Goal: Answer question/provide support: Share knowledge or assist other users

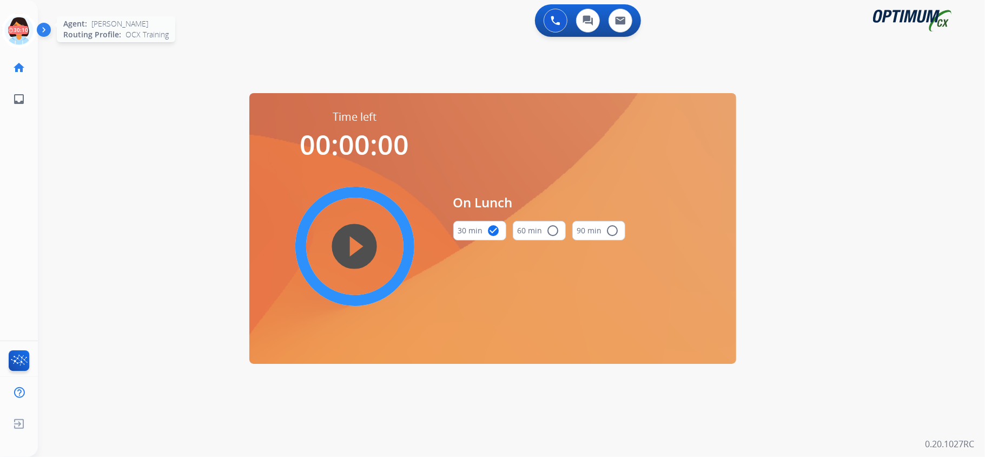
click at [22, 27] on icon at bounding box center [19, 30] width 35 height 35
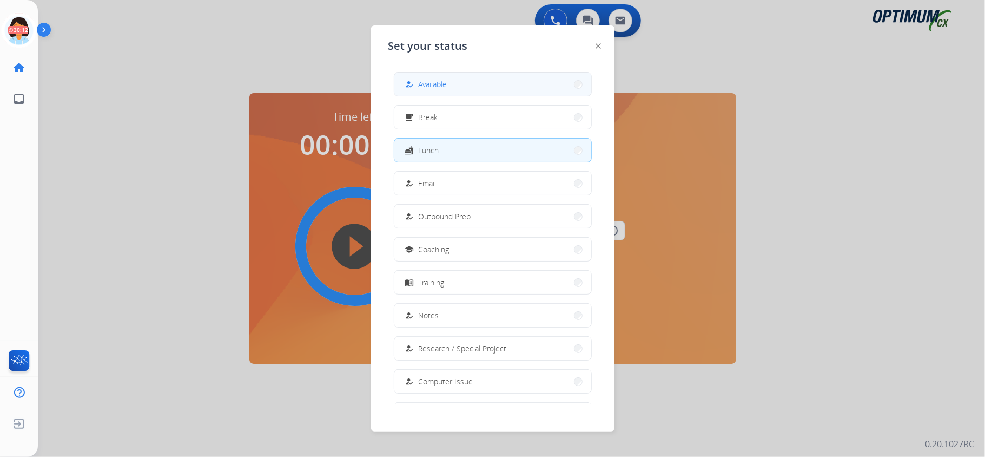
click at [429, 90] on div "how_to_reg Available" at bounding box center [425, 84] width 44 height 13
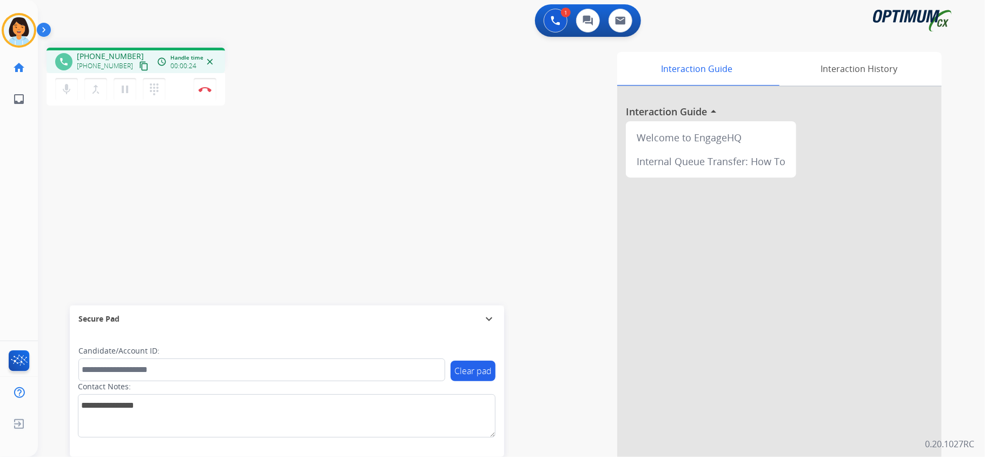
click at [139, 65] on mat-icon "content_copy" at bounding box center [144, 66] width 10 height 10
click at [204, 90] on img at bounding box center [205, 89] width 13 height 5
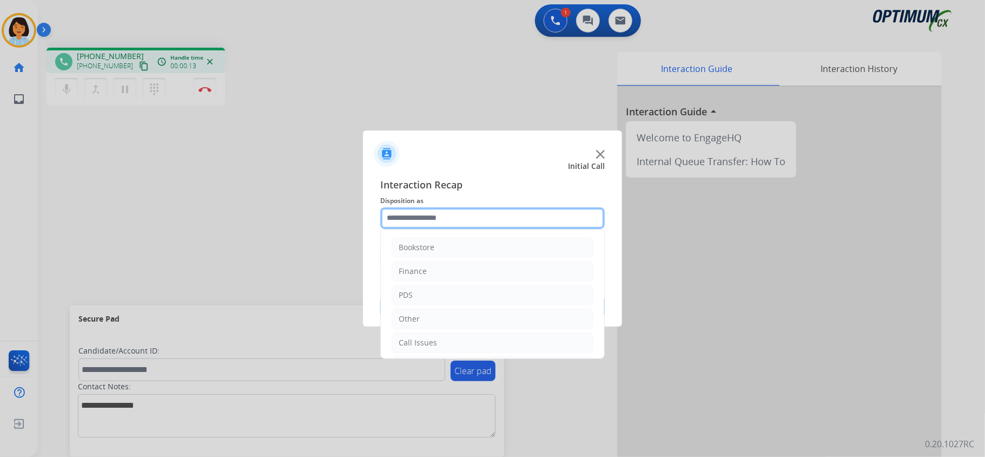
click at [516, 220] on input "text" at bounding box center [492, 218] width 225 height 22
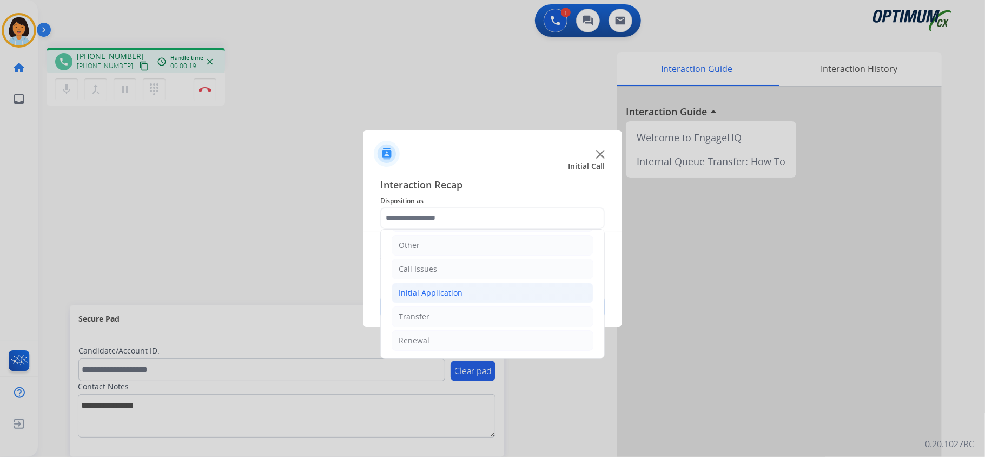
click at [510, 288] on li "Initial Application" at bounding box center [493, 292] width 202 height 21
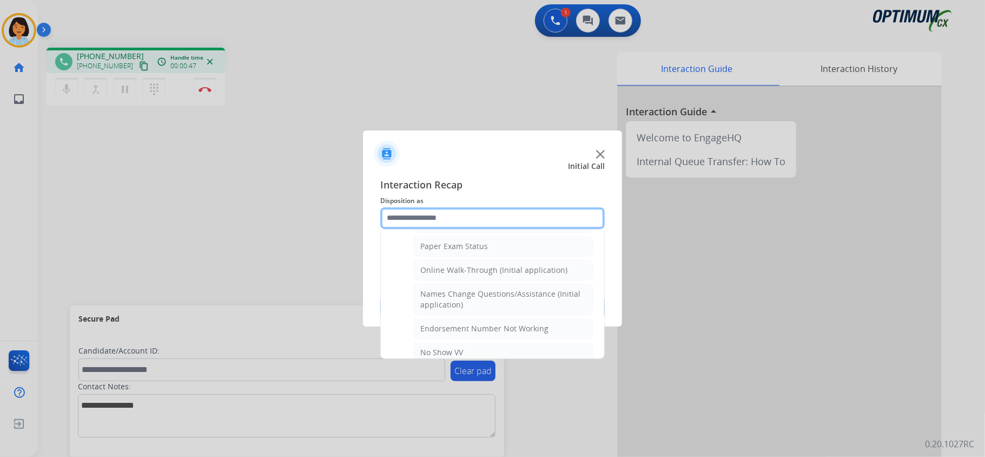
scroll to position [224, 0]
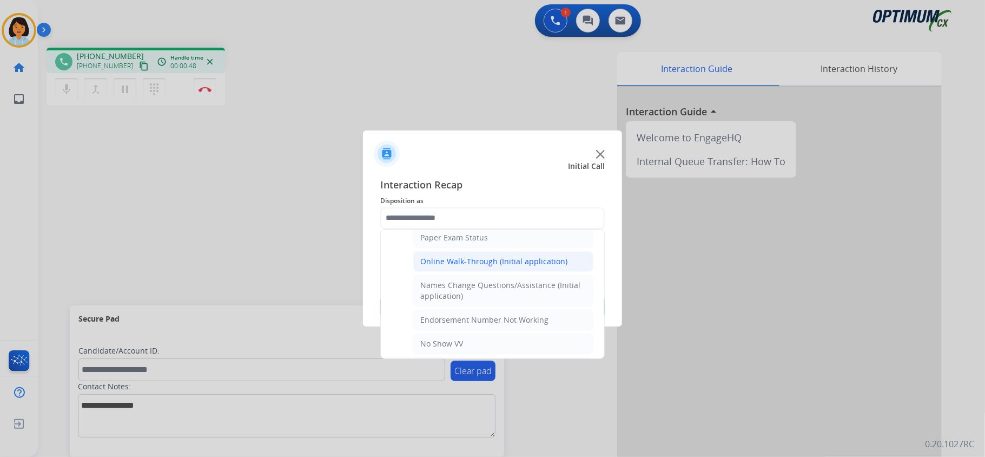
click at [559, 265] on div "Online Walk-Through (Initial application)" at bounding box center [493, 261] width 147 height 11
type input "**********"
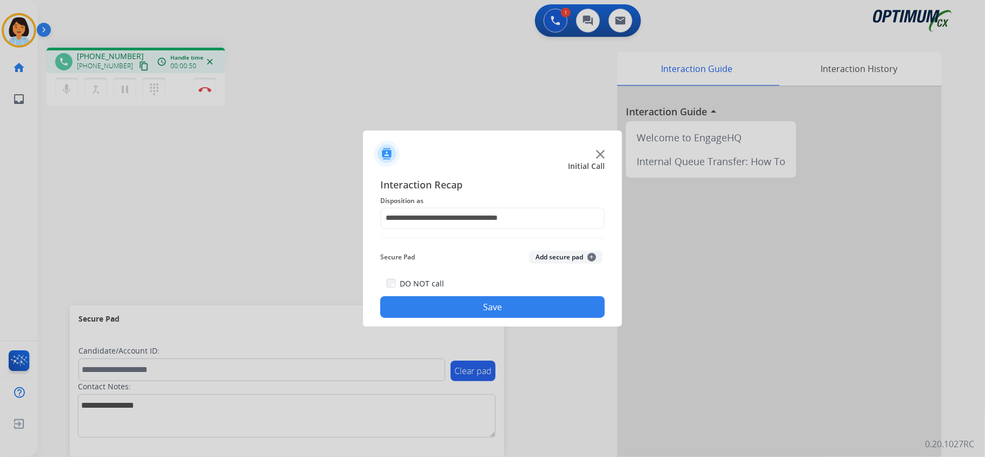
click at [486, 298] on button "Save" at bounding box center [492, 307] width 225 height 22
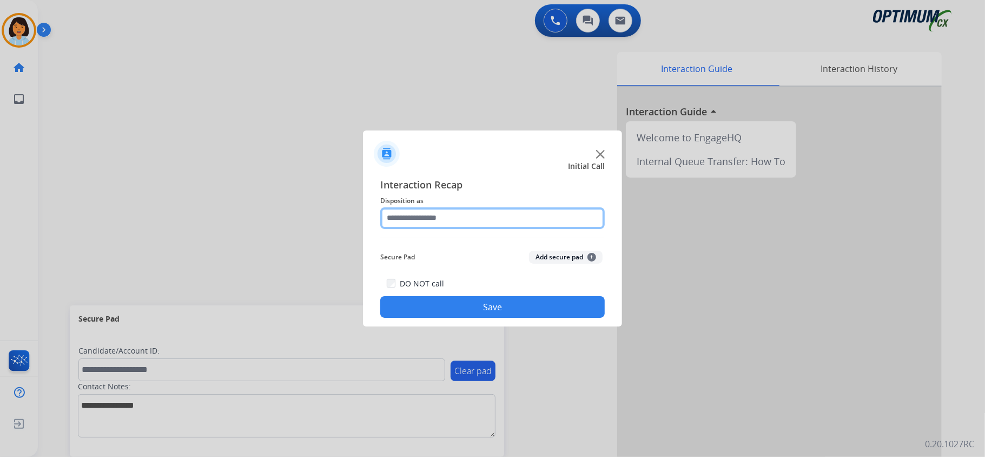
click at [511, 213] on input "text" at bounding box center [492, 218] width 225 height 22
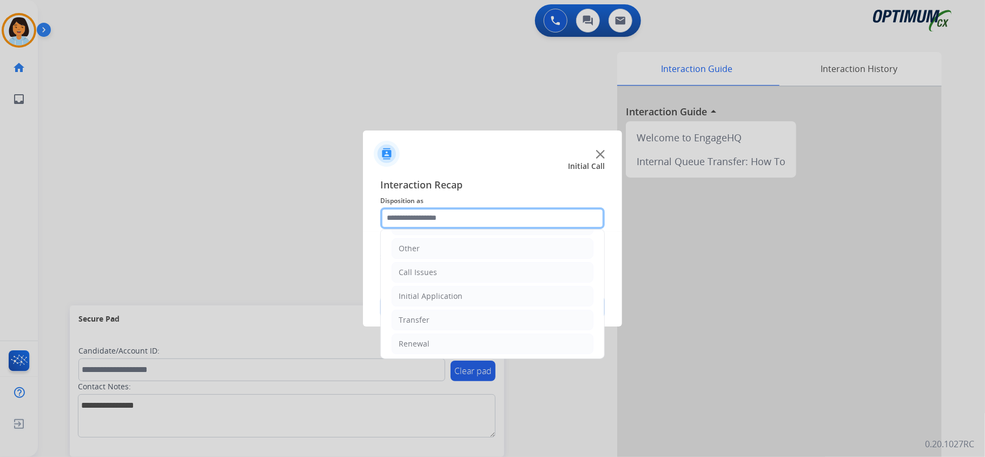
scroll to position [72, 0]
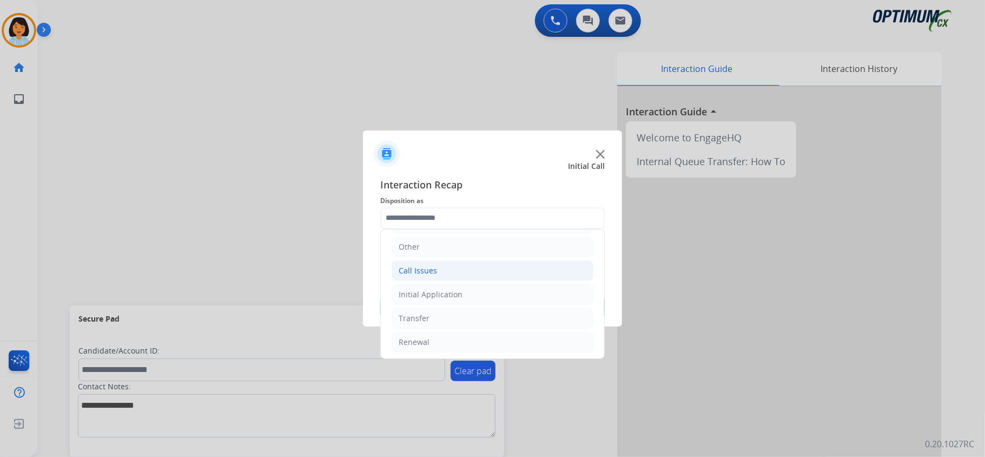
click at [445, 265] on li "Call Issues" at bounding box center [493, 270] width 202 height 21
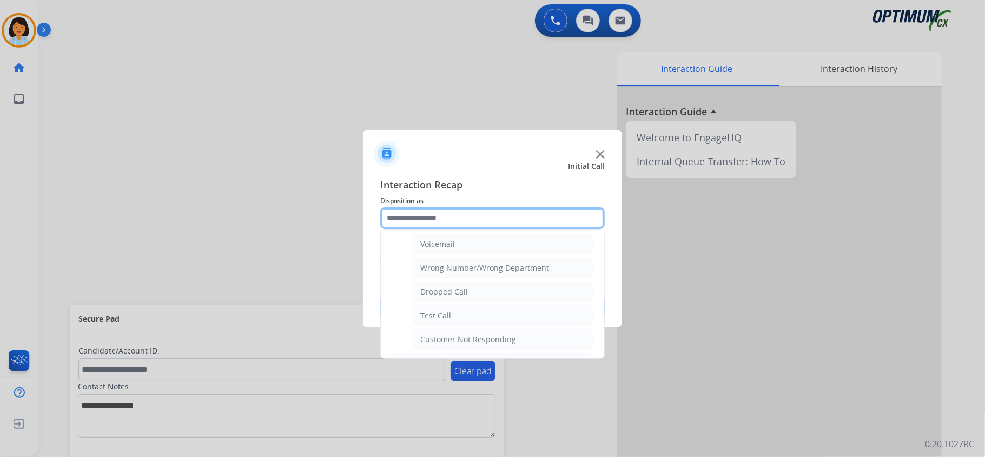
scroll to position [137, 0]
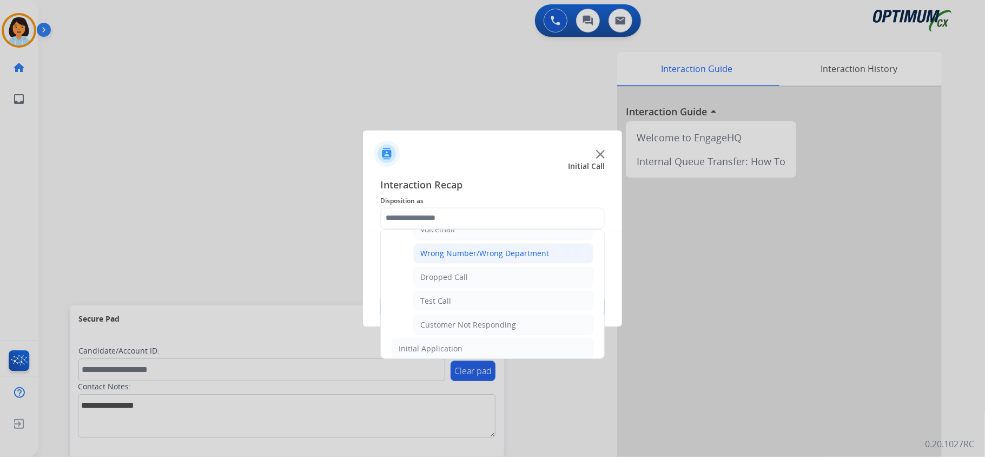
click at [539, 254] on div "Wrong Number/Wrong Department" at bounding box center [484, 253] width 129 height 11
type input "**********"
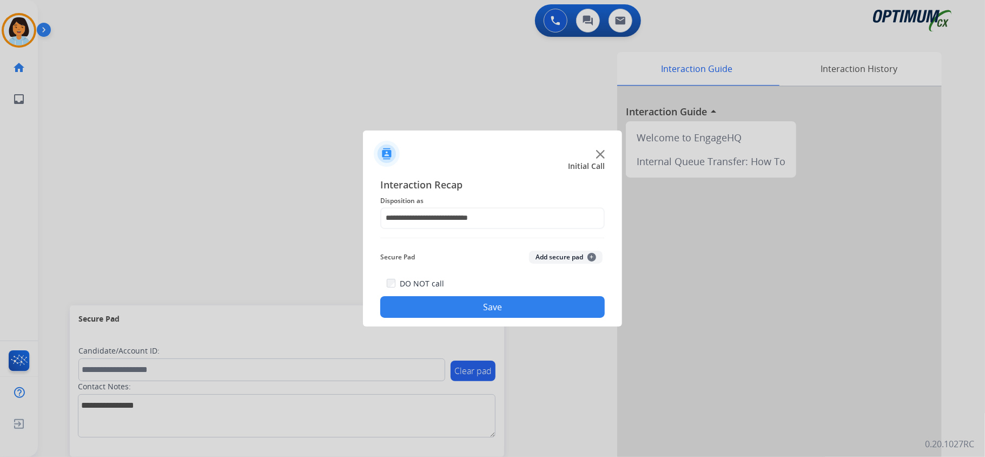
click at [508, 304] on button "Save" at bounding box center [492, 307] width 225 height 22
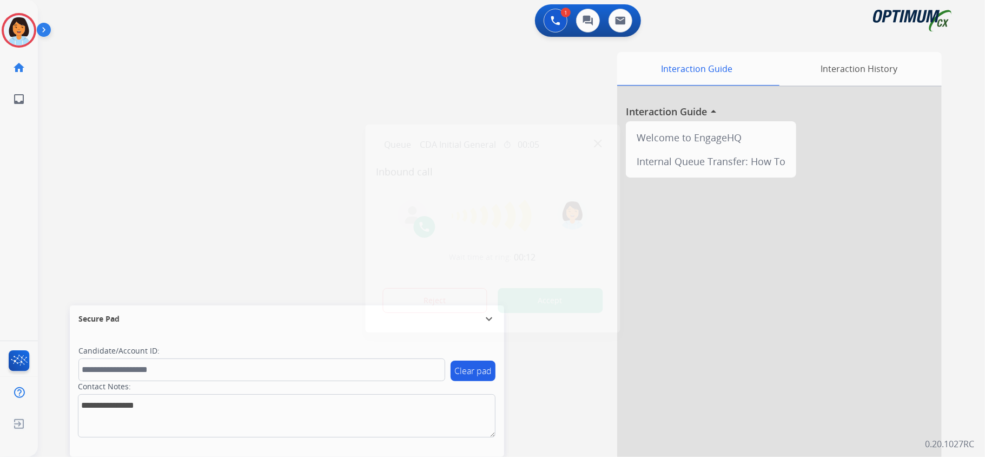
click at [189, 135] on div at bounding box center [492, 228] width 985 height 457
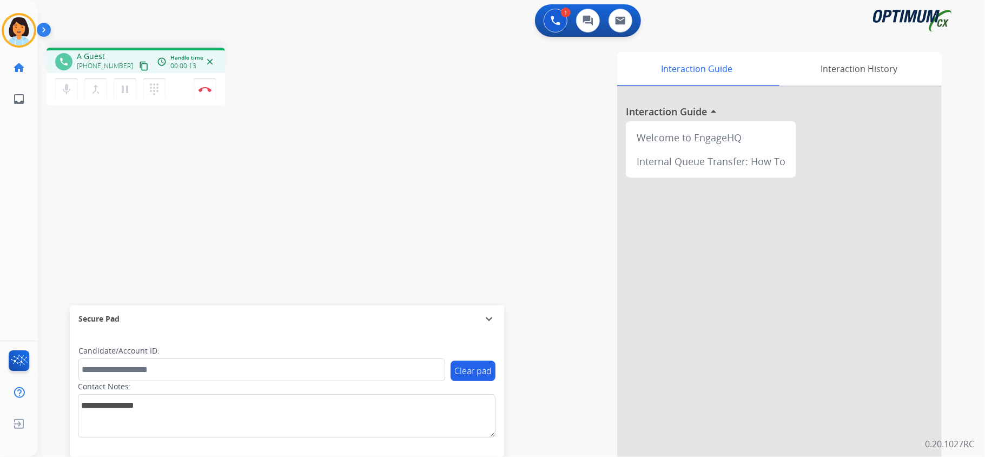
click at [139, 61] on mat-icon "content_copy" at bounding box center [144, 66] width 10 height 10
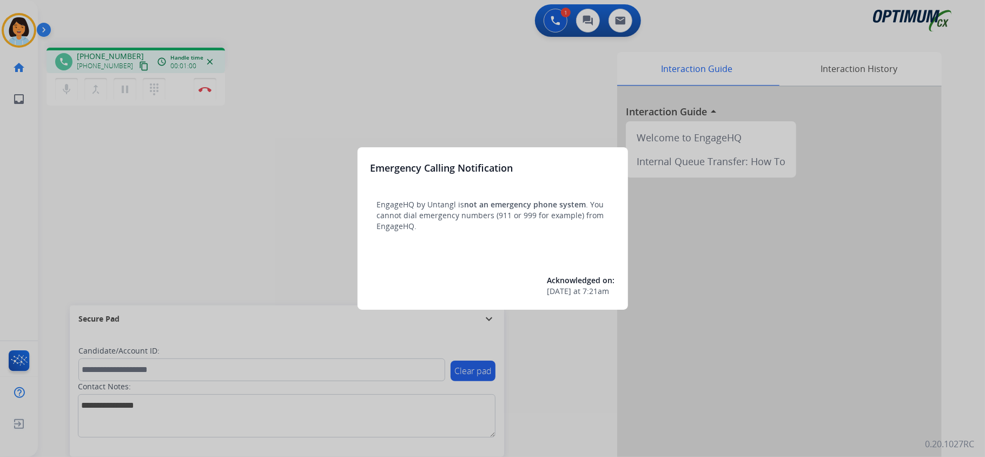
click at [405, 109] on div at bounding box center [492, 228] width 985 height 457
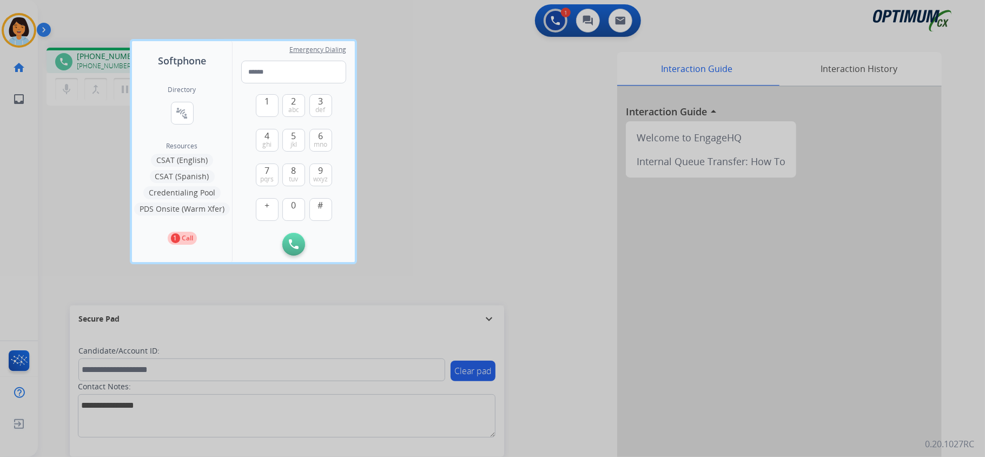
click at [388, 111] on div at bounding box center [492, 228] width 985 height 457
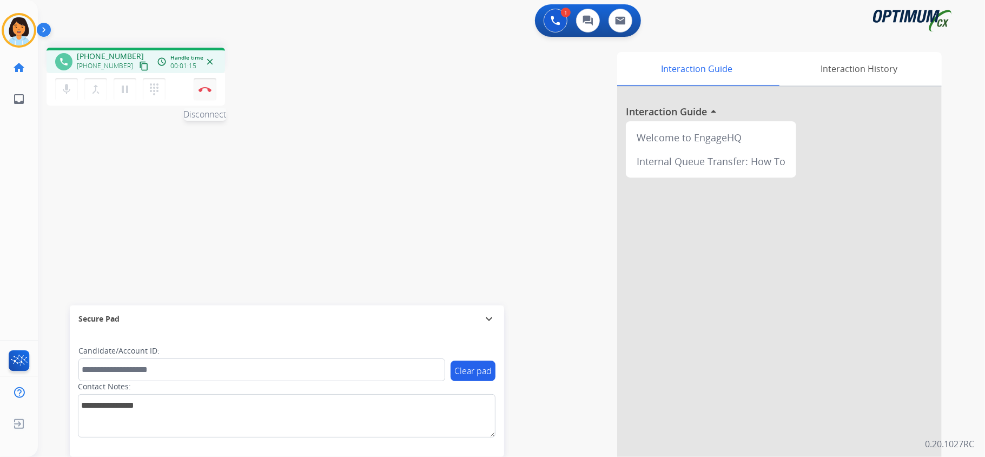
click at [202, 91] on button "Disconnect" at bounding box center [205, 89] width 23 height 23
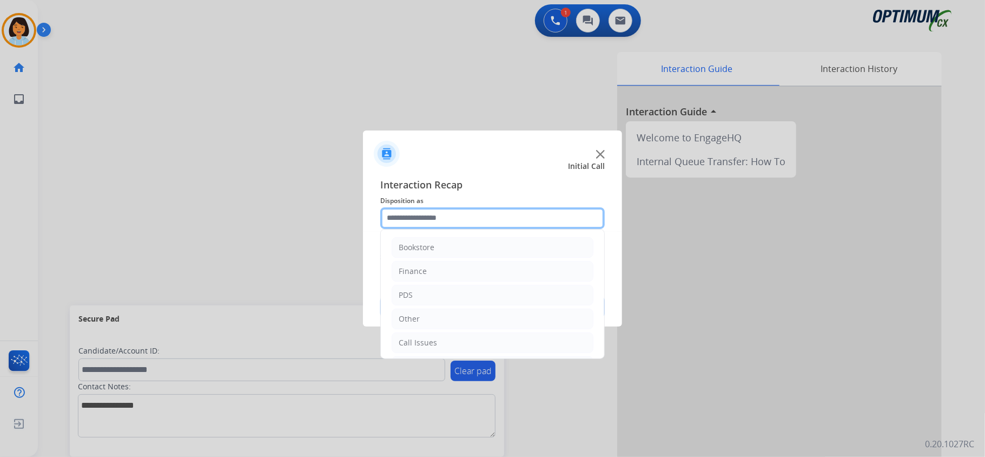
click at [461, 220] on input "text" at bounding box center [492, 218] width 225 height 22
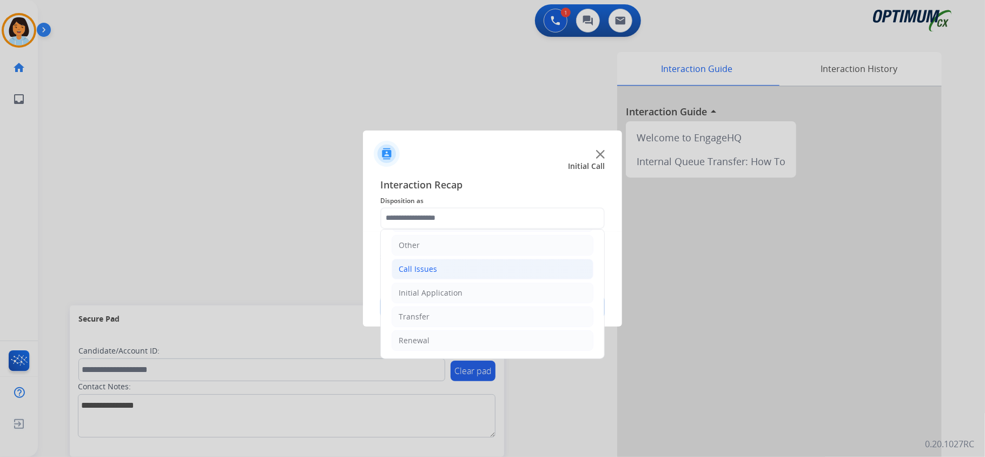
click at [432, 271] on div "Call Issues" at bounding box center [418, 269] width 38 height 11
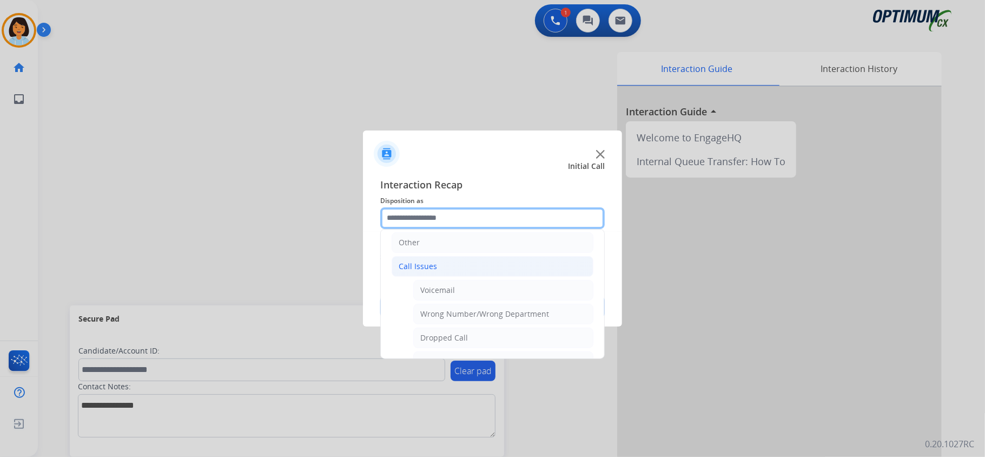
scroll to position [189, 0]
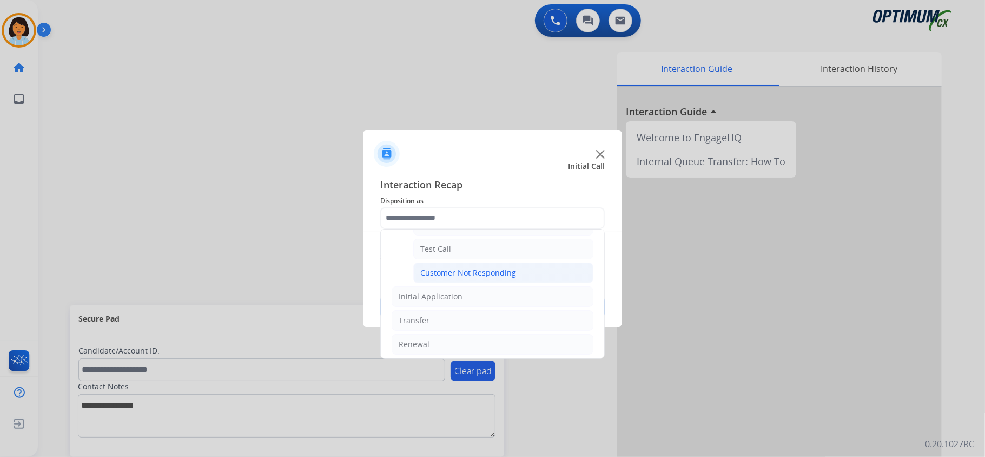
click at [480, 272] on div "Customer Not Responding" at bounding box center [468, 272] width 96 height 11
type input "**********"
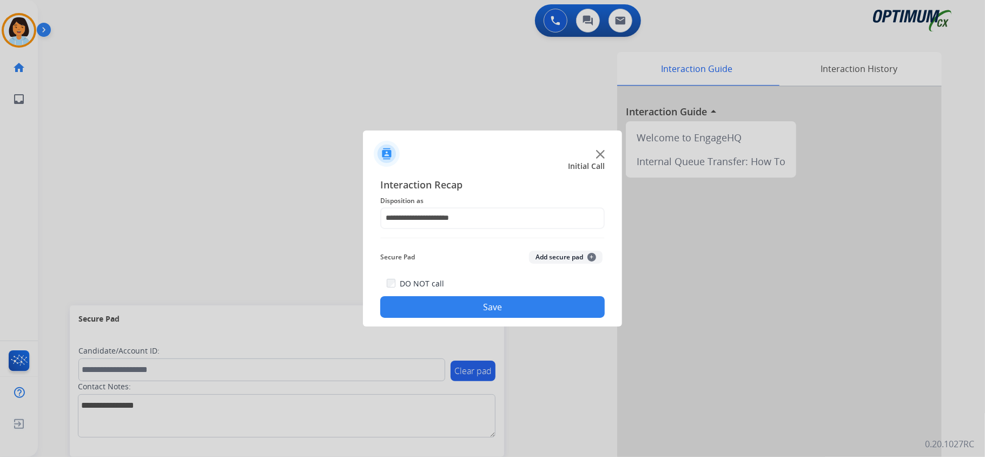
click at [431, 299] on button "Save" at bounding box center [492, 307] width 225 height 22
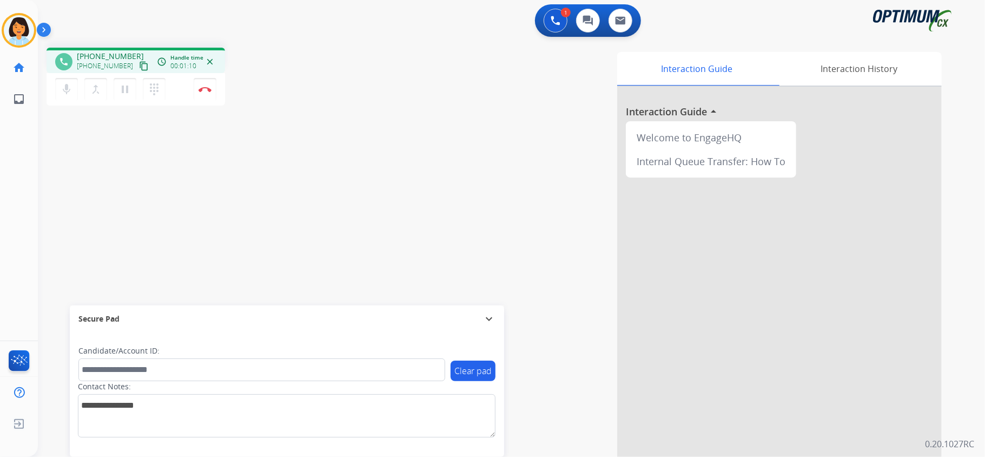
click at [139, 68] on mat-icon "content_copy" at bounding box center [144, 66] width 10 height 10
click at [207, 87] on img at bounding box center [205, 89] width 13 height 5
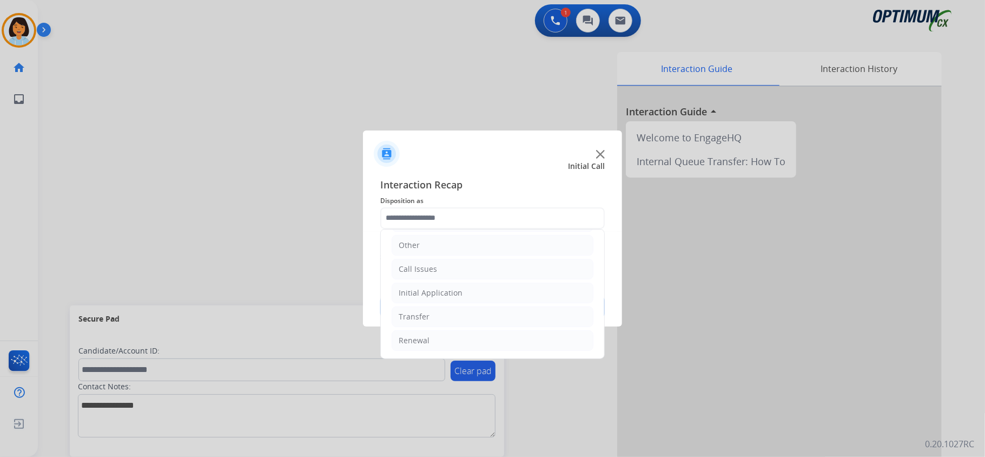
scroll to position [76, 0]
click at [477, 294] on li "Initial Application" at bounding box center [493, 292] width 202 height 21
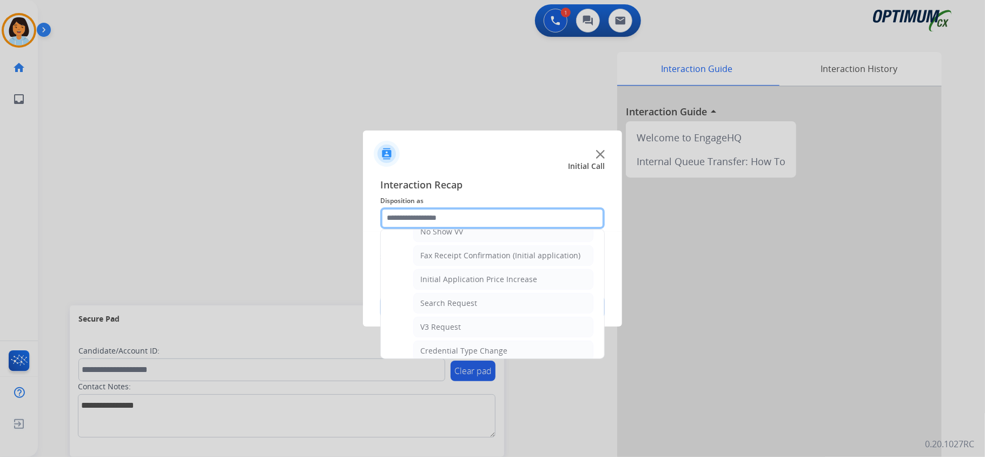
scroll to position [340, 0]
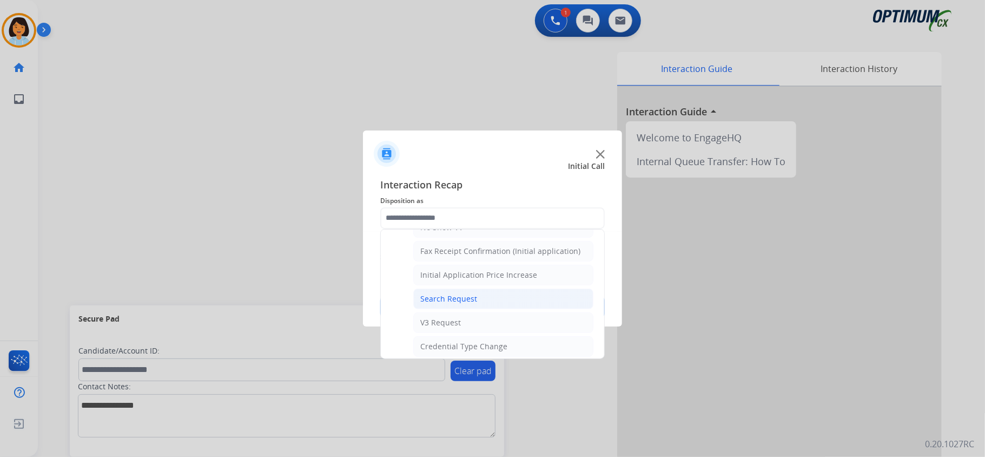
click at [500, 308] on li "Search Request" at bounding box center [503, 298] width 180 height 21
type input "**********"
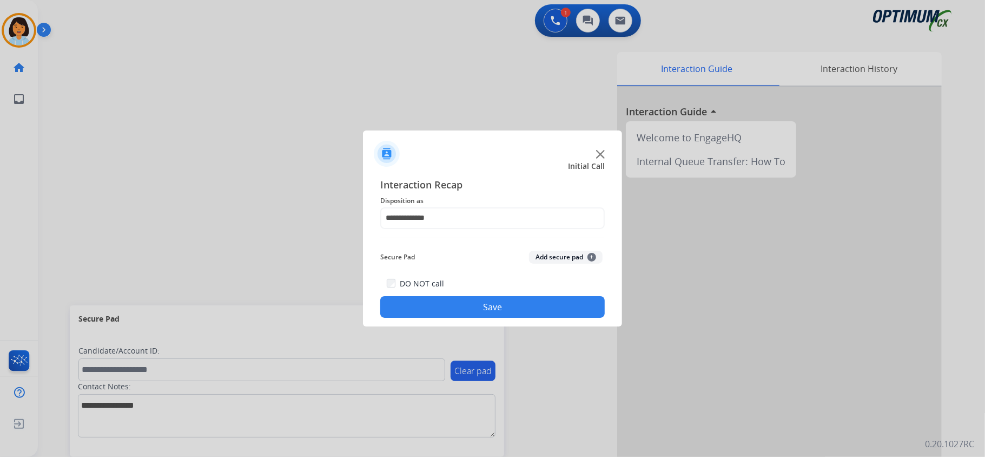
click at [500, 308] on button "Save" at bounding box center [492, 307] width 225 height 22
click at [500, 308] on div "Secure Pad expand_more" at bounding box center [287, 318] width 434 height 27
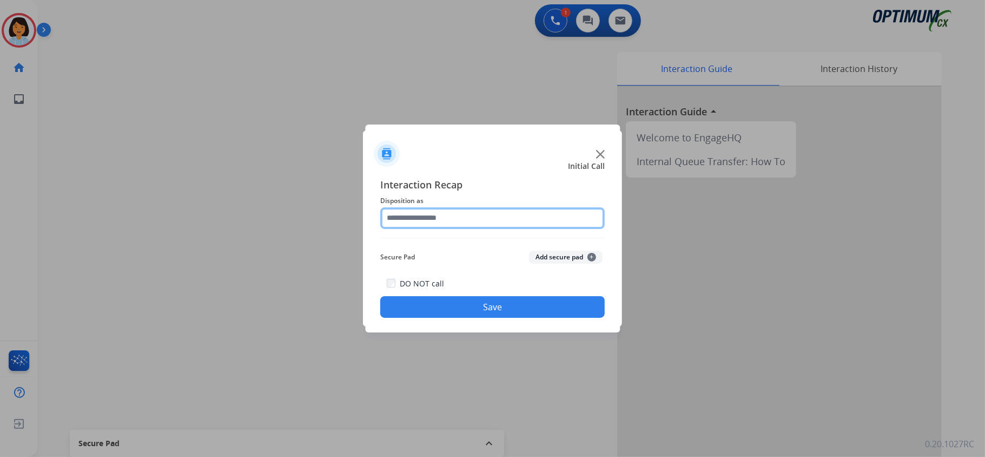
click at [500, 214] on input "text" at bounding box center [492, 218] width 225 height 22
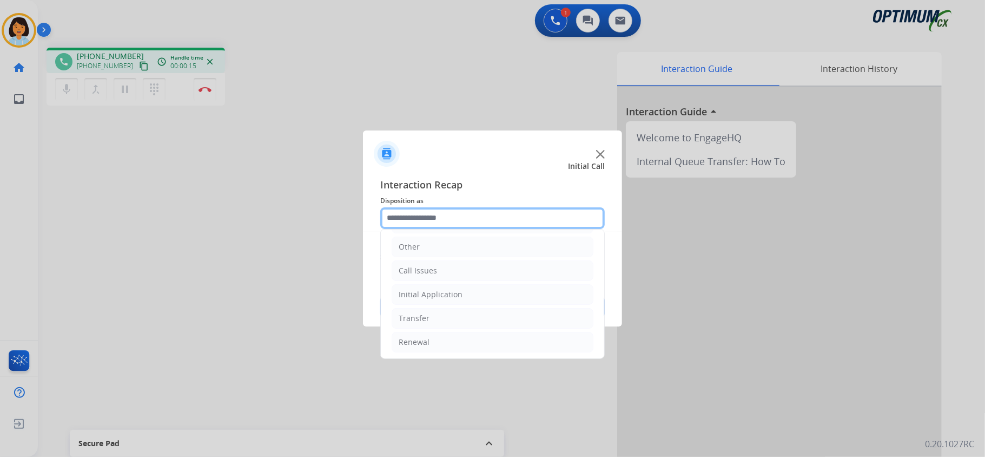
scroll to position [73, 0]
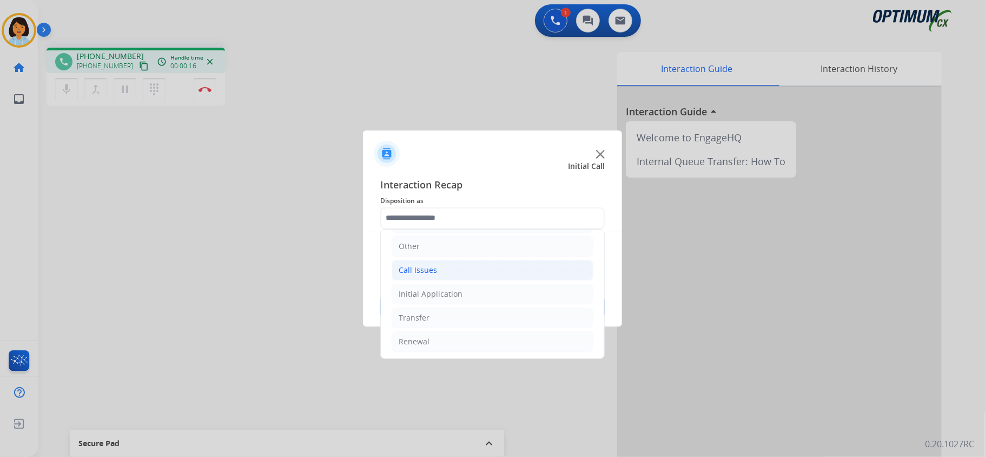
click at [464, 267] on li "Call Issues" at bounding box center [493, 270] width 202 height 21
click at [496, 347] on li "Dropped Call" at bounding box center [503, 341] width 180 height 21
type input "**********"
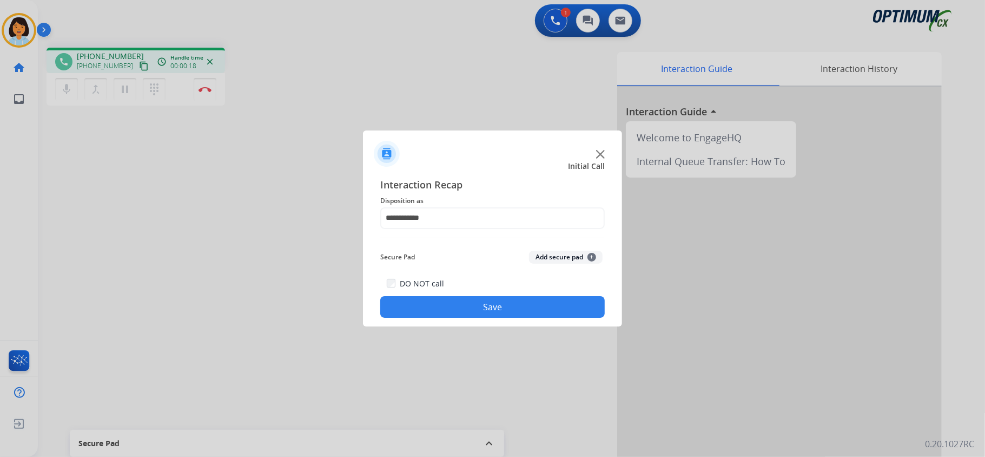
click at [488, 313] on button "Save" at bounding box center [492, 307] width 225 height 22
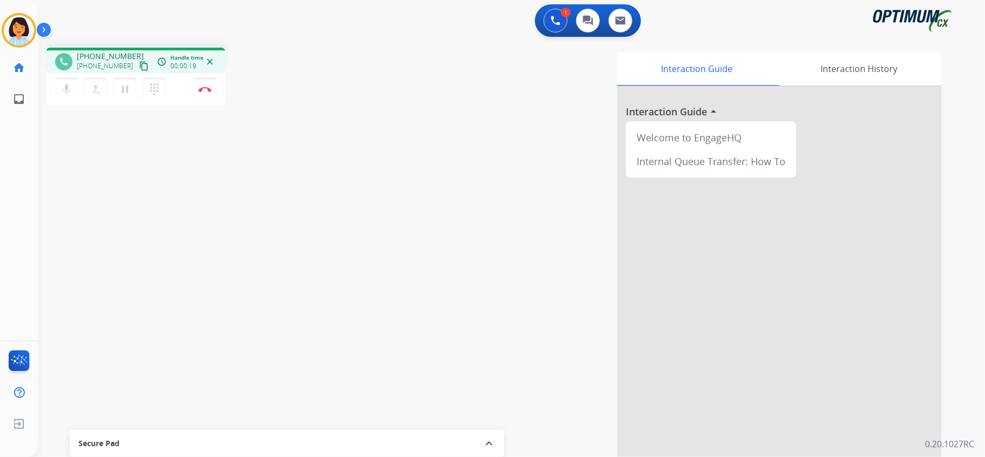
click at [139, 63] on mat-icon "content_copy" at bounding box center [144, 66] width 10 height 10
click at [203, 94] on button "Disconnect" at bounding box center [205, 89] width 23 height 23
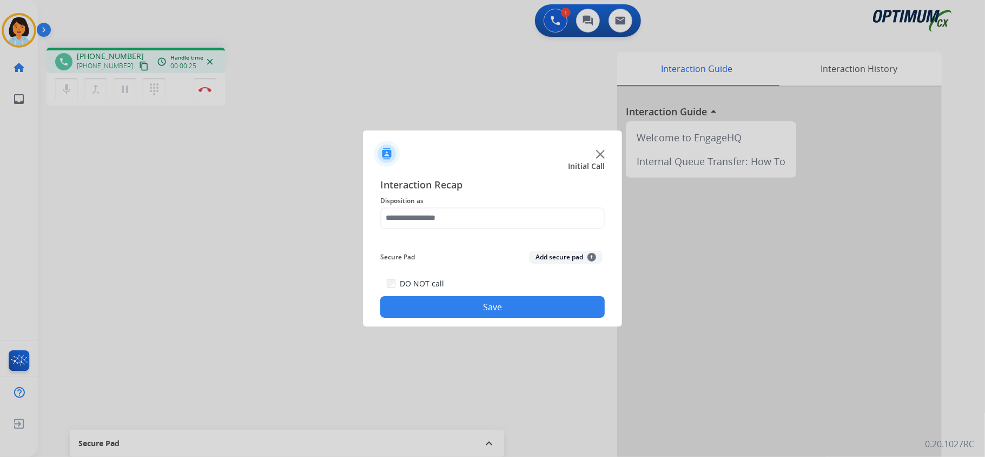
click at [203, 94] on div at bounding box center [492, 228] width 985 height 457
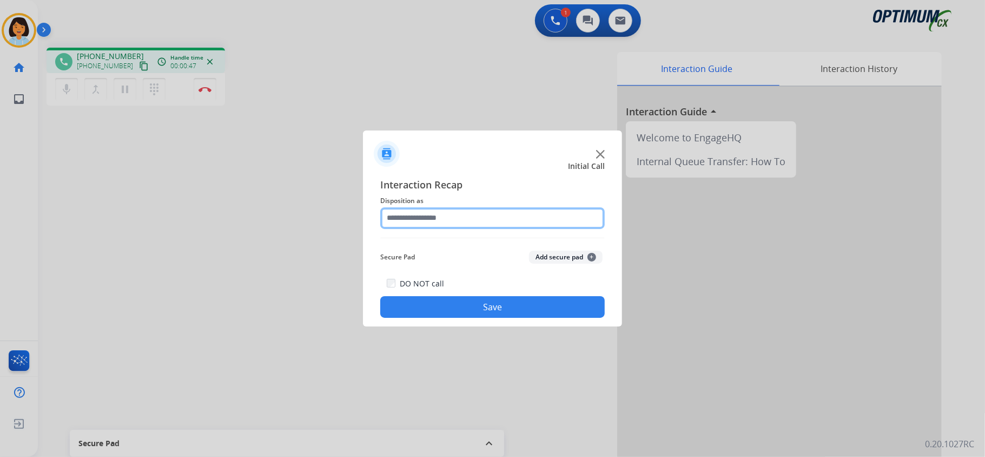
click at [538, 209] on input "text" at bounding box center [492, 218] width 225 height 22
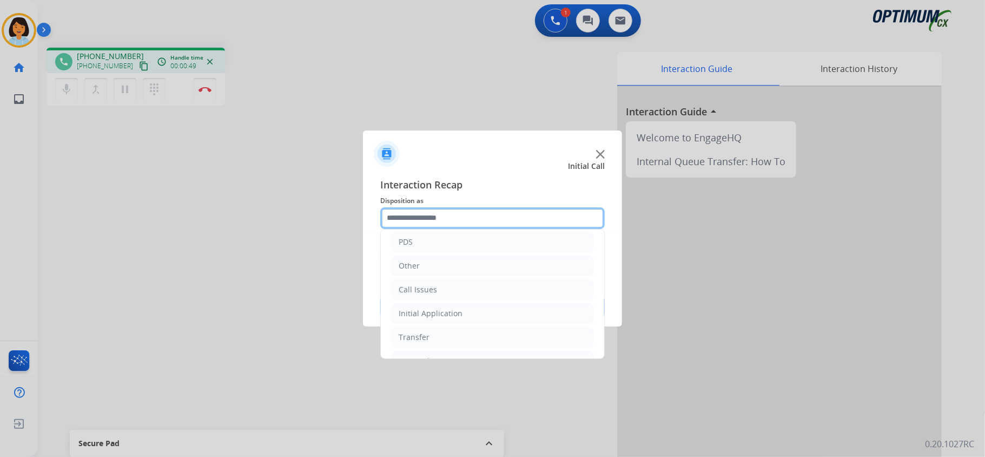
scroll to position [62, 0]
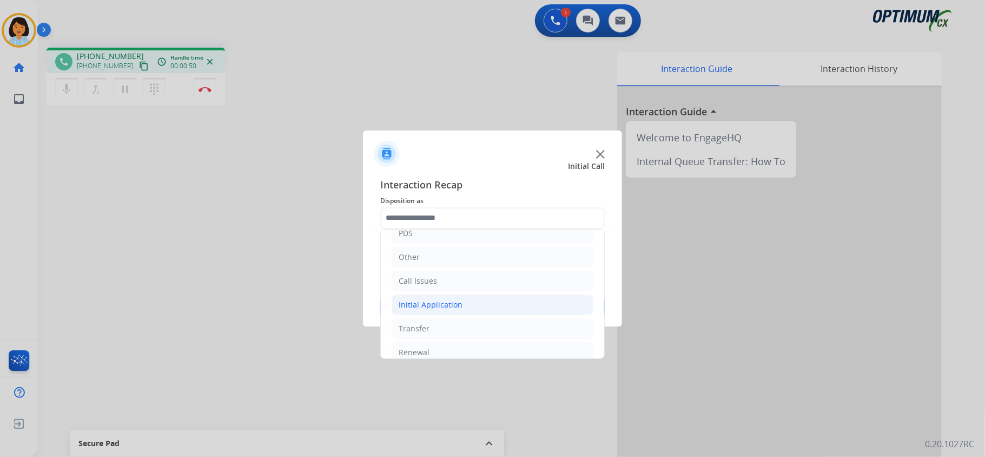
click at [530, 301] on li "Initial Application" at bounding box center [493, 304] width 202 height 21
click at [492, 301] on li "Initial Application" at bounding box center [493, 304] width 202 height 21
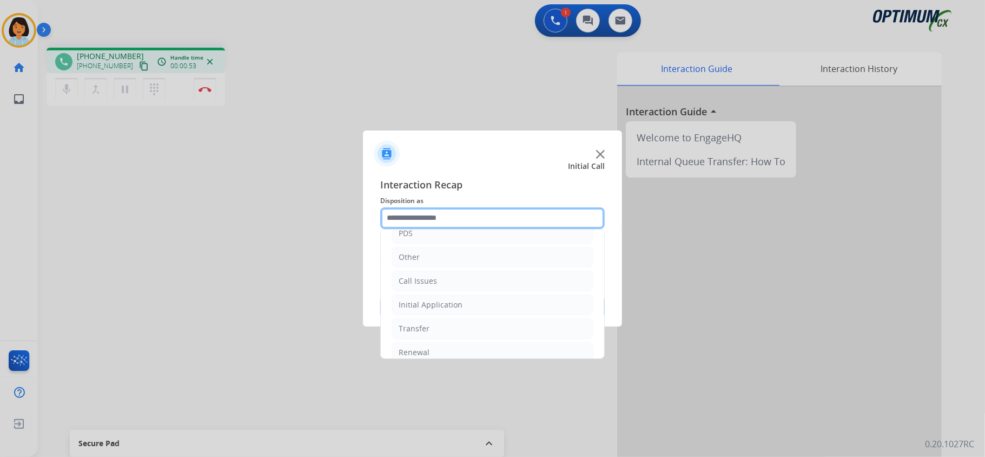
scroll to position [76, 0]
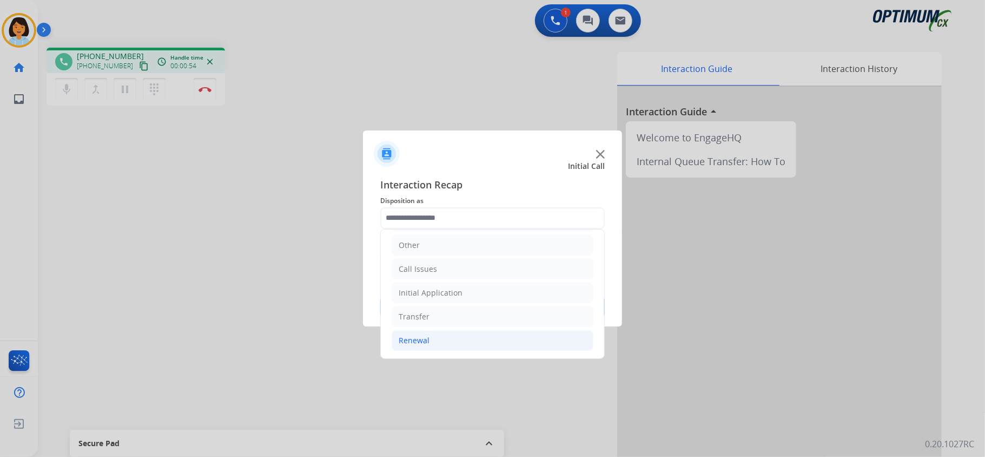
click at [570, 334] on li "Renewal" at bounding box center [493, 340] width 202 height 21
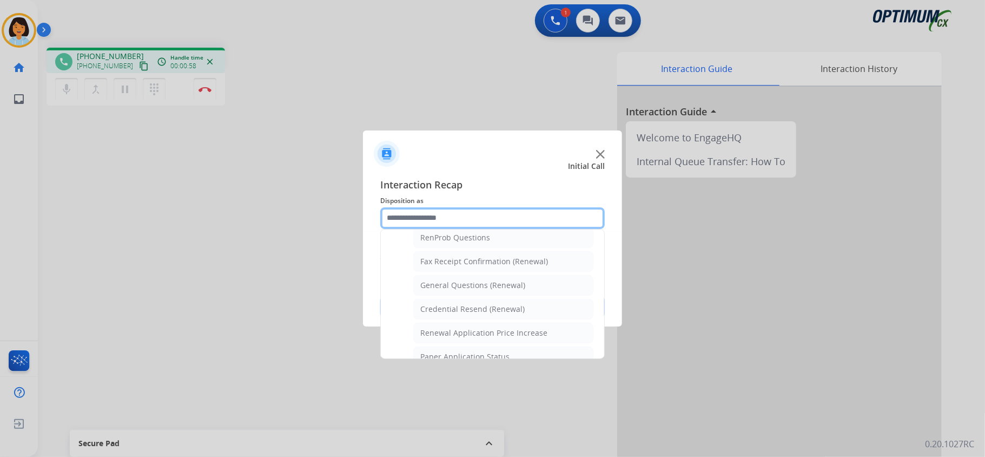
scroll to position [286, 0]
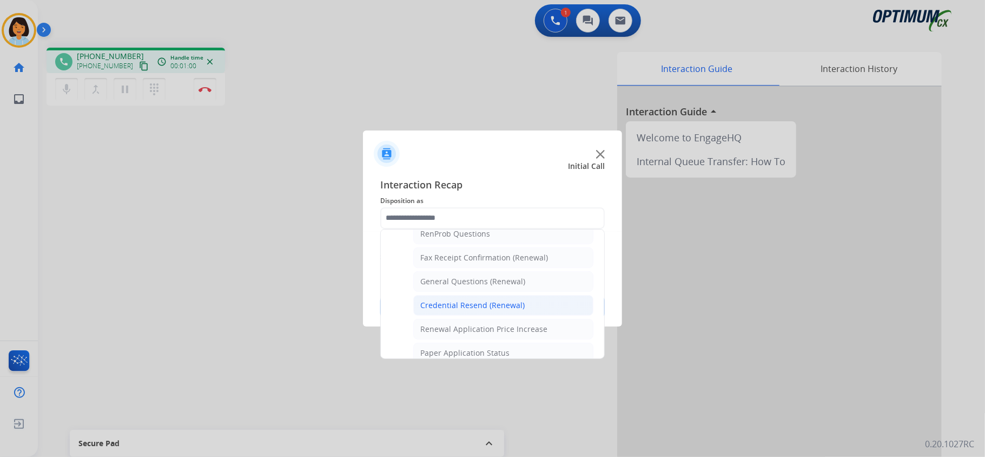
click at [474, 304] on div "Credential Resend (Renewal)" at bounding box center [472, 305] width 104 height 11
type input "**********"
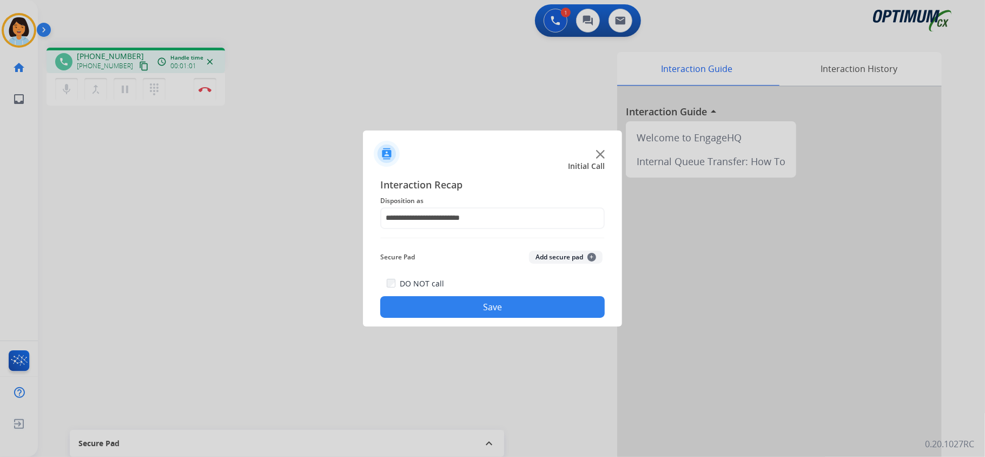
click at [465, 306] on button "Save" at bounding box center [492, 307] width 225 height 22
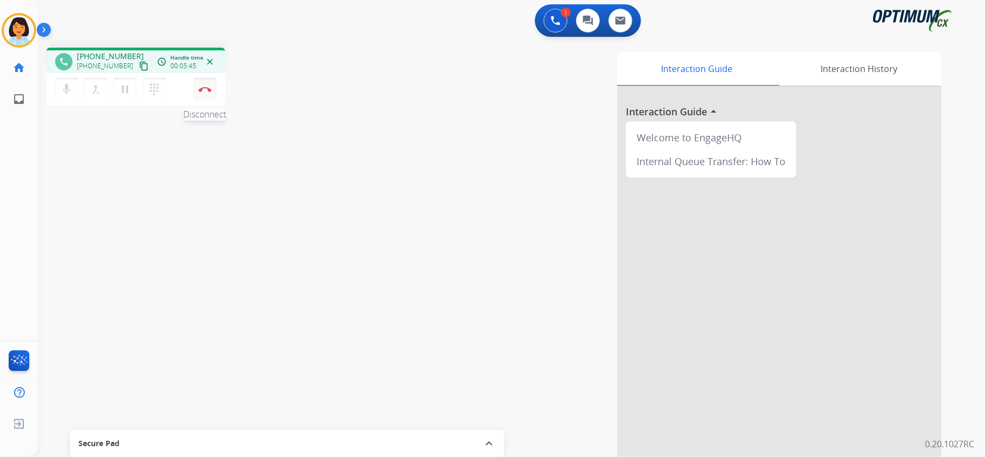
click at [208, 89] on img at bounding box center [205, 89] width 13 height 5
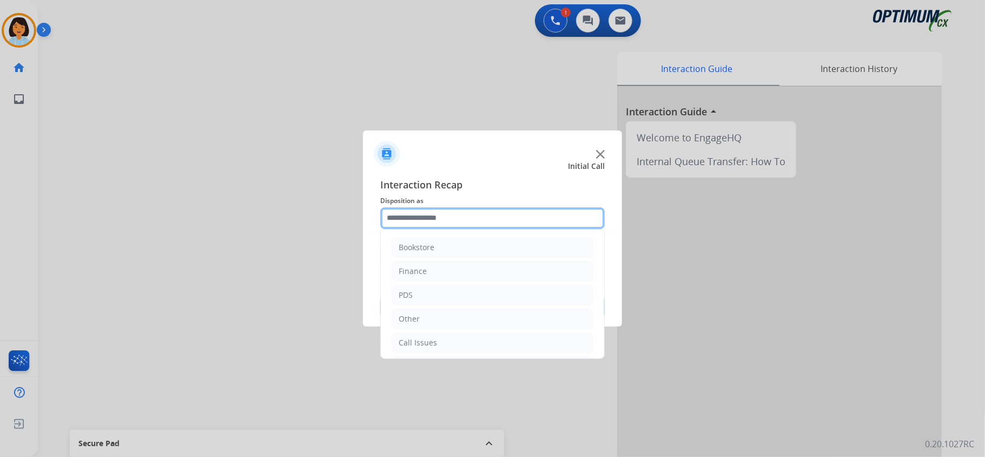
click at [521, 216] on input "text" at bounding box center [492, 218] width 225 height 22
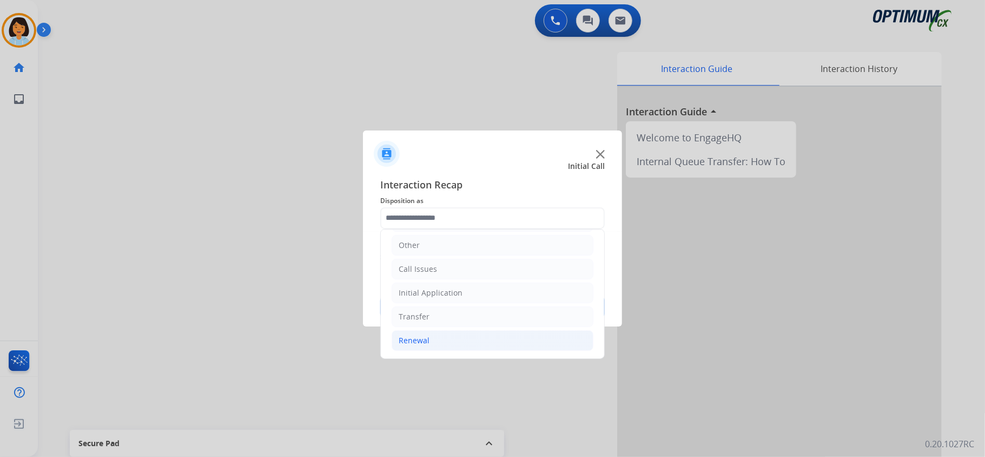
click at [447, 333] on li "Renewal" at bounding box center [493, 340] width 202 height 21
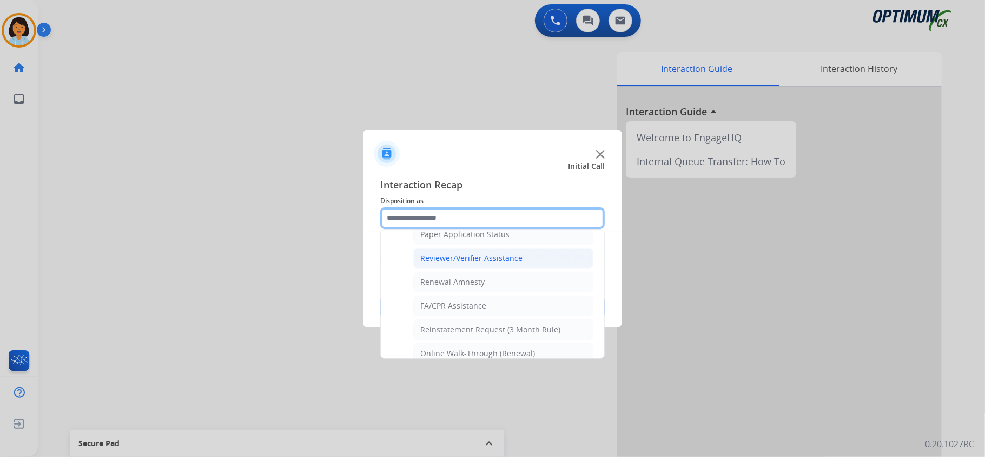
scroll to position [425, 0]
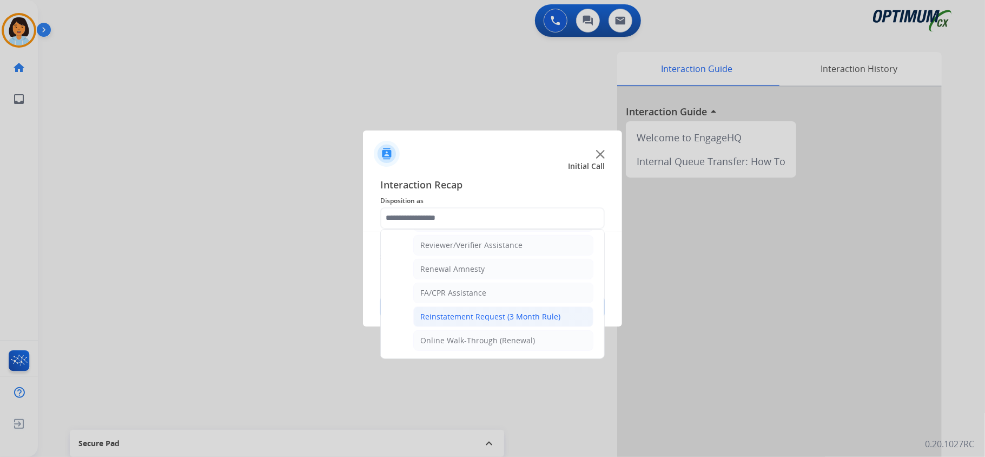
click at [479, 315] on div "Reinstatement Request (3 Month Rule)" at bounding box center [490, 316] width 140 height 11
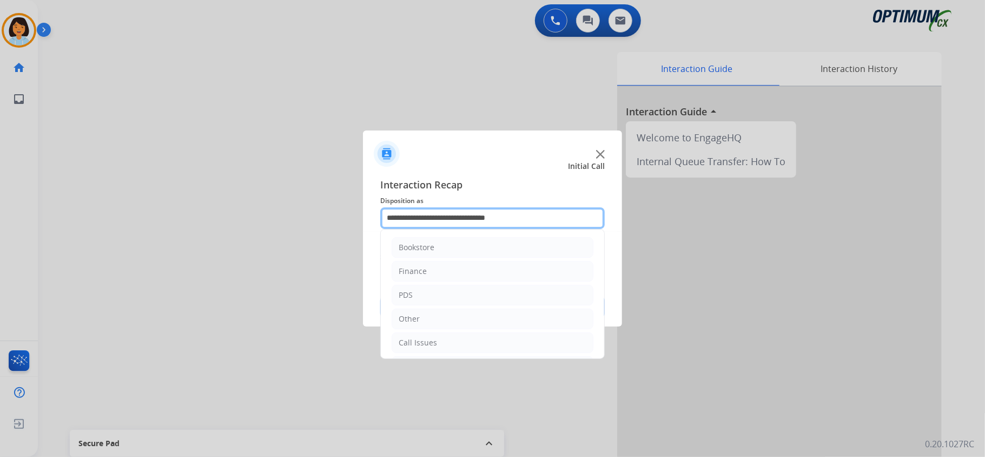
drag, startPoint x: 491, startPoint y: 210, endPoint x: 494, endPoint y: 215, distance: 5.6
click at [494, 214] on input "**********" at bounding box center [492, 218] width 225 height 22
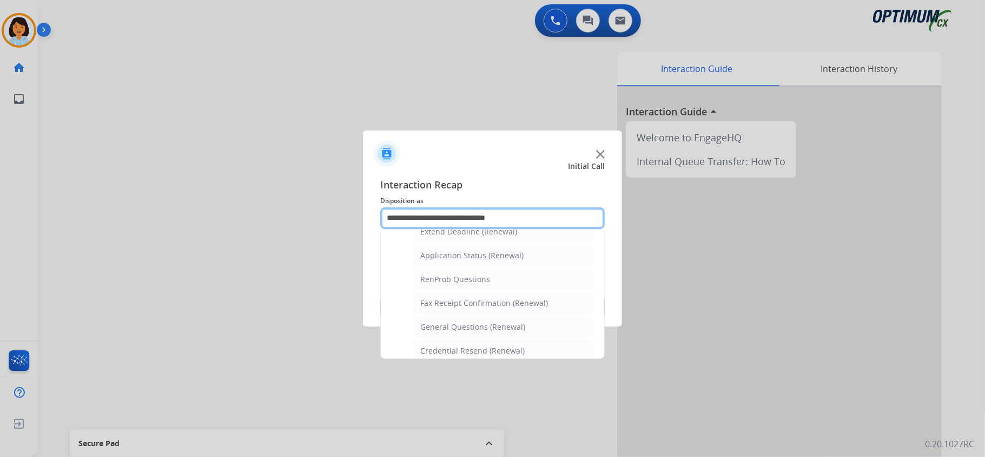
scroll to position [288, 0]
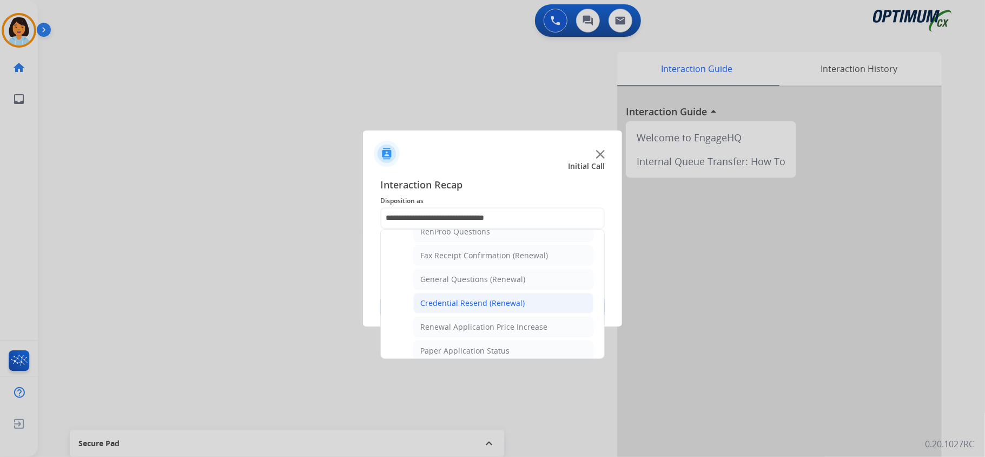
click at [475, 300] on li "Credential Resend (Renewal)" at bounding box center [503, 303] width 180 height 21
type input "**********"
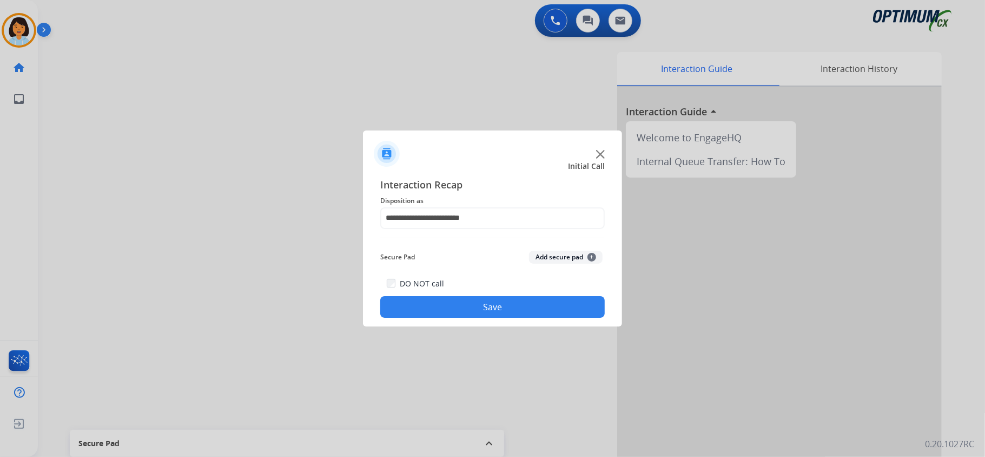
click at [473, 307] on button "Save" at bounding box center [492, 307] width 225 height 22
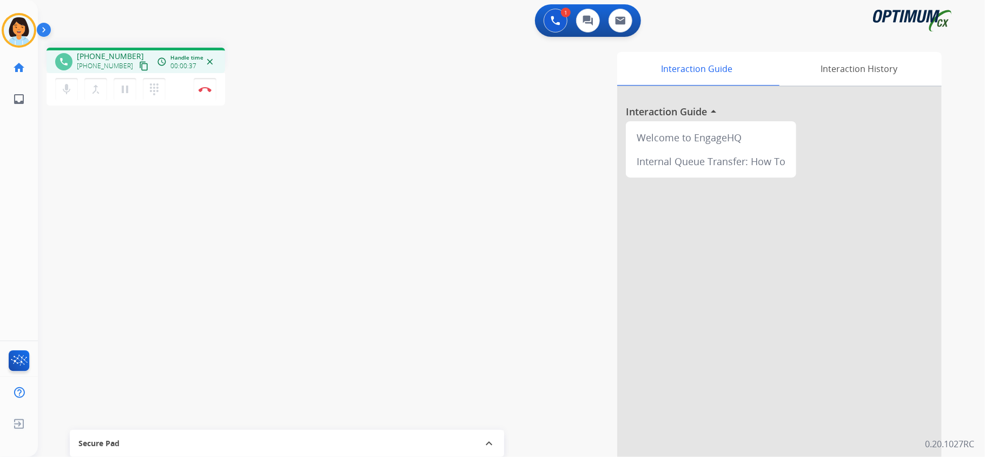
click at [139, 66] on mat-icon "content_copy" at bounding box center [144, 66] width 10 height 10
click at [203, 89] on img at bounding box center [205, 89] width 13 height 5
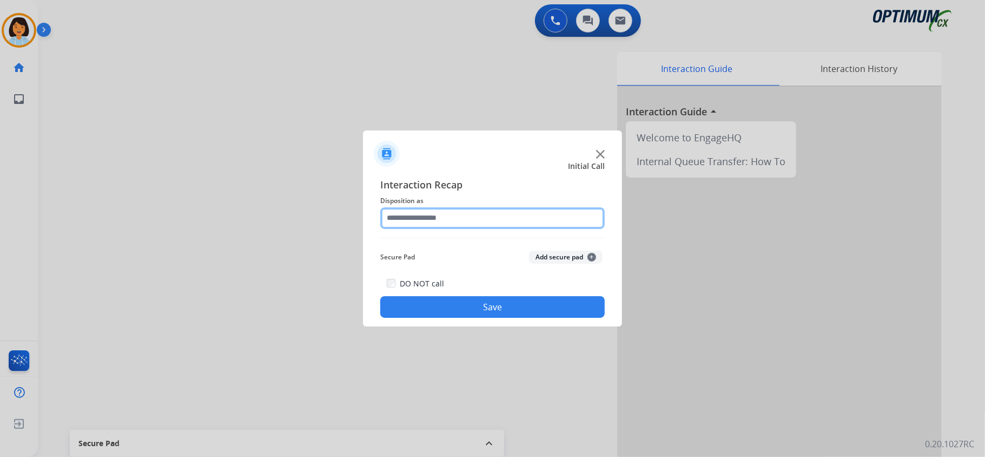
click at [457, 214] on input "text" at bounding box center [492, 218] width 225 height 22
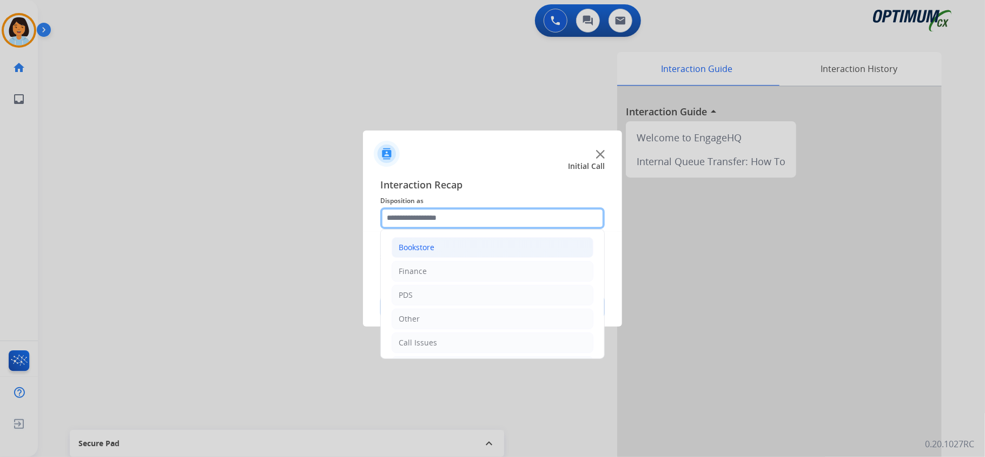
scroll to position [72, 0]
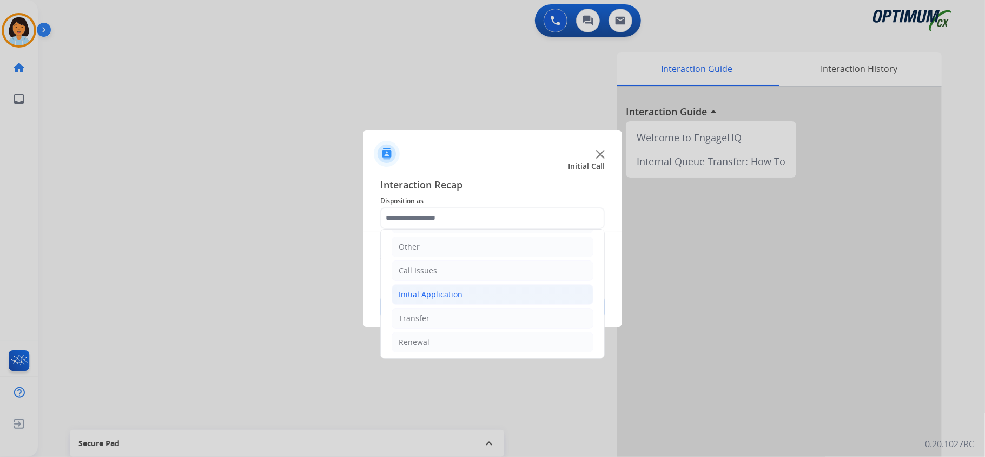
click at [433, 300] on div "Initial Application" at bounding box center [431, 294] width 64 height 11
click at [439, 318] on div "Credential Resend (Initial application)" at bounding box center [488, 318] width 137 height 11
type input "**********"
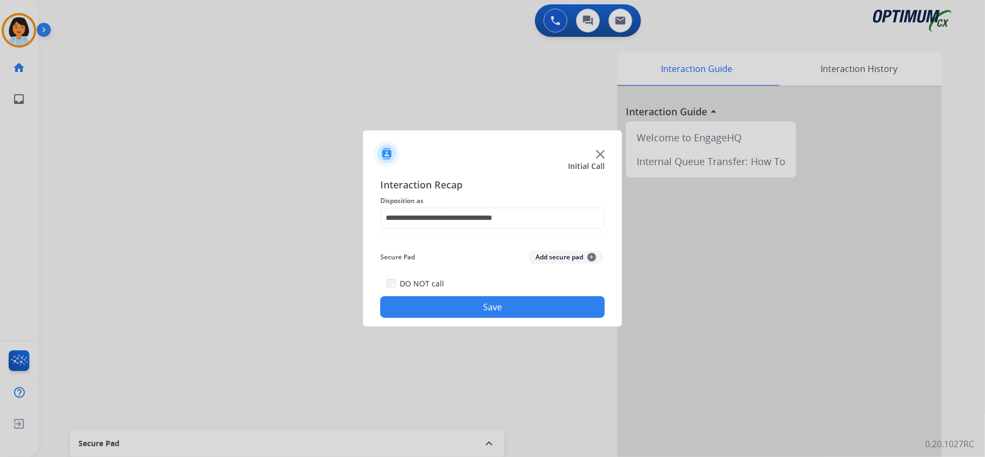
click at [433, 311] on button "Save" at bounding box center [492, 307] width 225 height 22
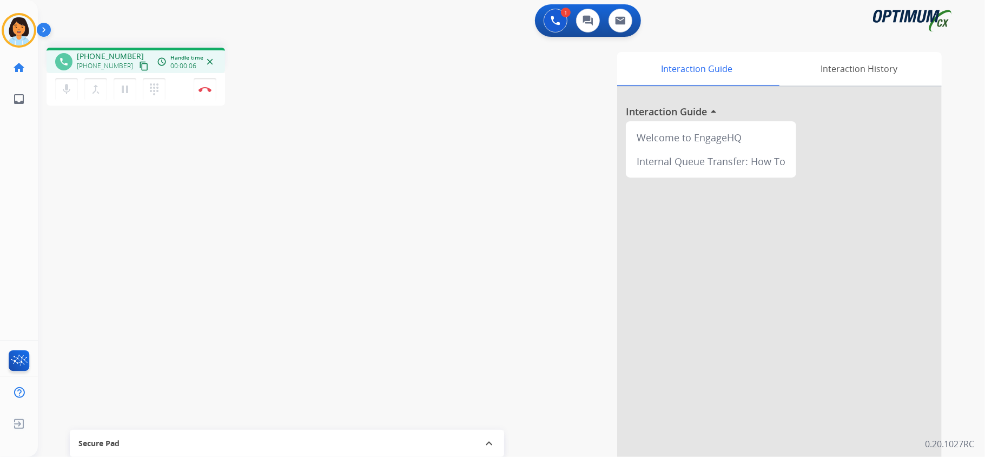
click at [139, 64] on mat-icon "content_copy" at bounding box center [144, 66] width 10 height 10
click at [206, 84] on button "Disconnect" at bounding box center [205, 89] width 23 height 23
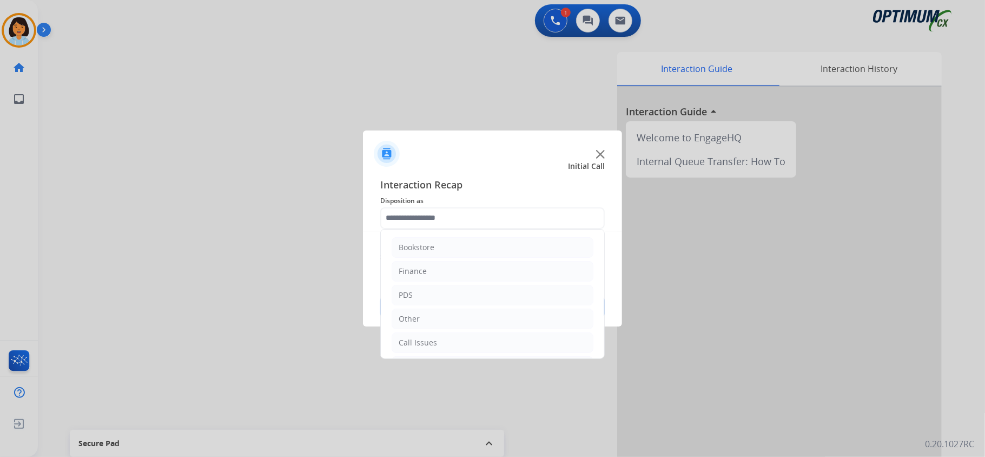
click at [500, 227] on input "text" at bounding box center [492, 218] width 225 height 22
click at [457, 289] on div "Initial Application" at bounding box center [431, 292] width 64 height 11
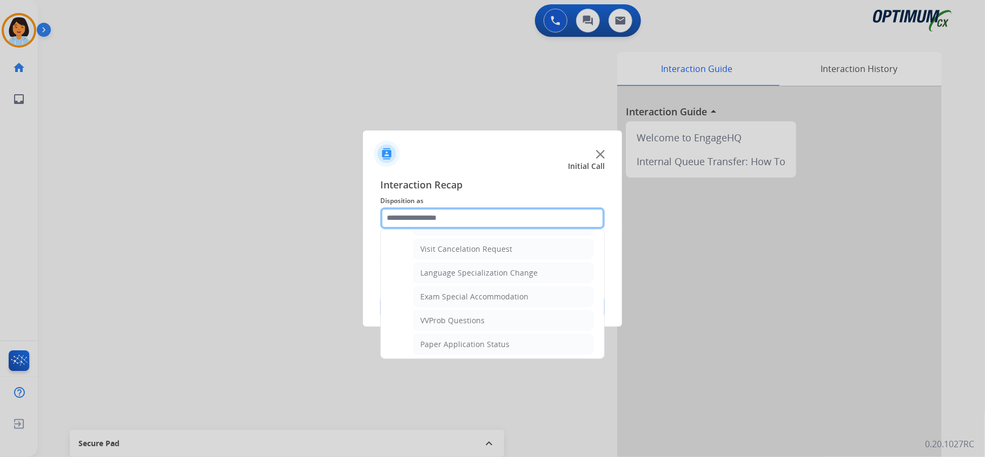
scroll to position [581, 0]
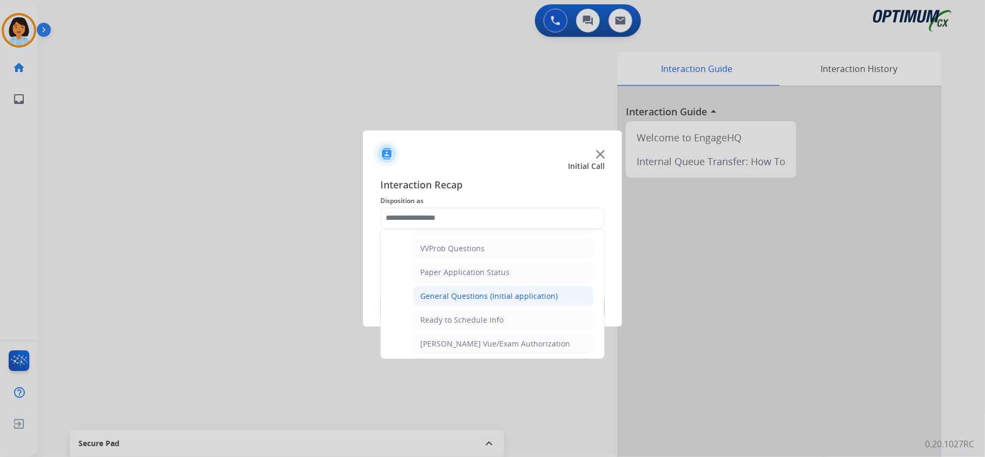
click at [470, 306] on li "General Questions (Initial application)" at bounding box center [503, 296] width 180 height 21
type input "**********"
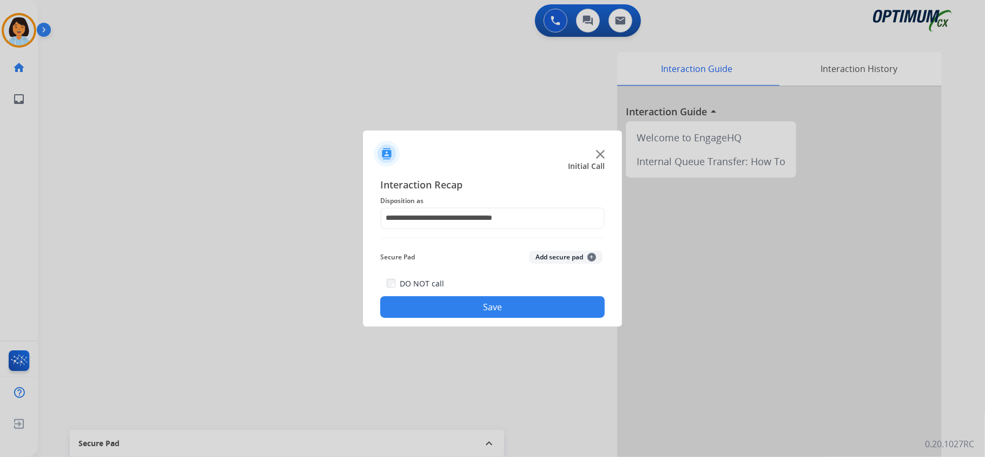
click at [470, 312] on button "Save" at bounding box center [492, 307] width 225 height 22
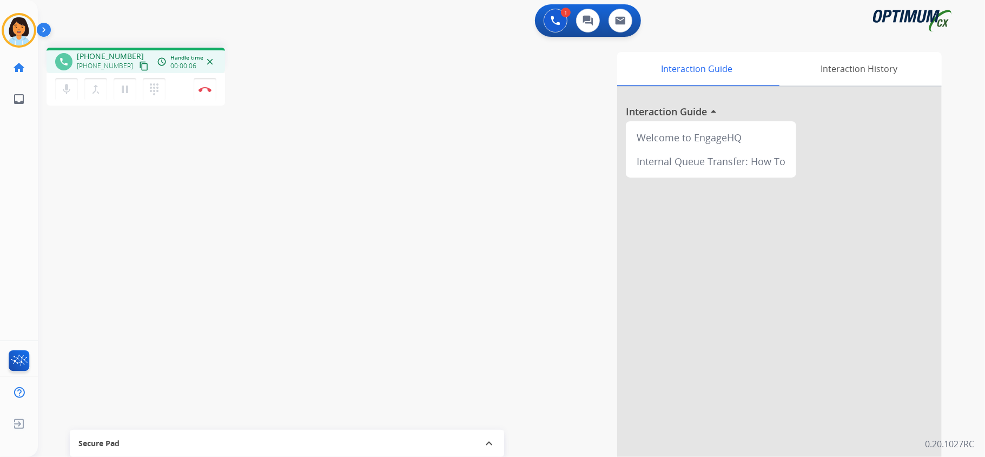
click at [416, 119] on div "Interaction Guide Interaction History Interaction Guide arrow_drop_up Welcome t…" at bounding box center [647, 271] width 590 height 438
click at [139, 64] on mat-icon "content_copy" at bounding box center [144, 66] width 10 height 10
click at [139, 61] on mat-icon "content_copy" at bounding box center [144, 66] width 10 height 10
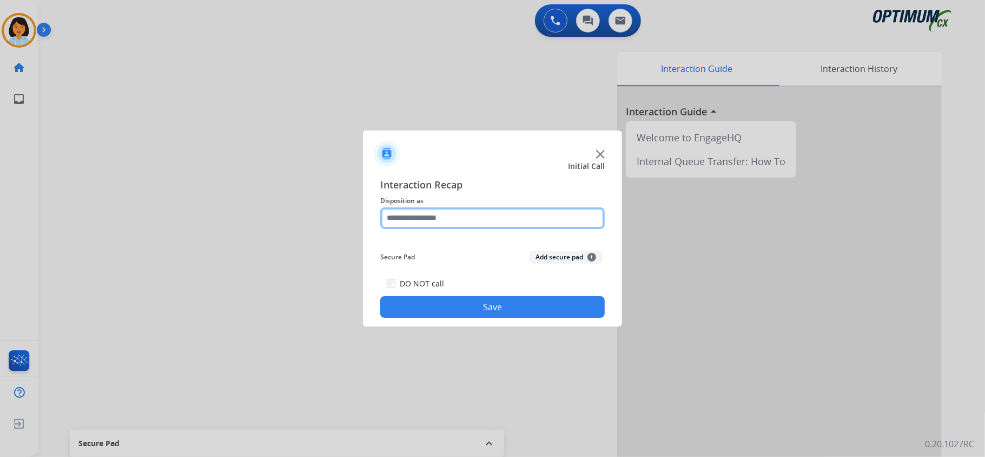
click at [487, 219] on input "text" at bounding box center [492, 218] width 225 height 22
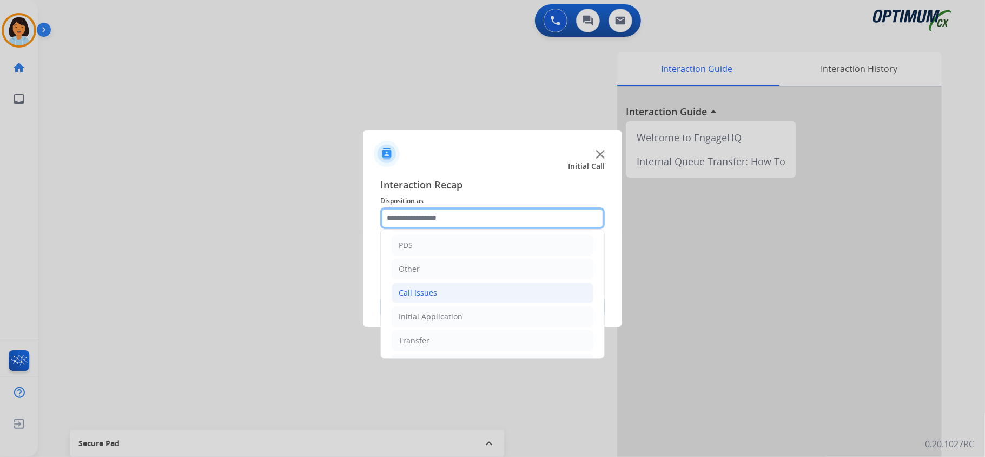
scroll to position [76, 0]
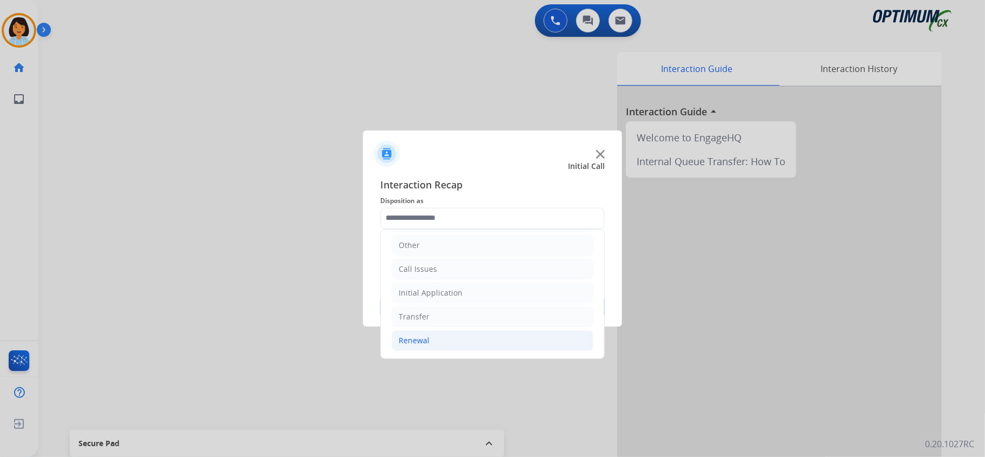
drag, startPoint x: 434, startPoint y: 351, endPoint x: 434, endPoint y: 338, distance: 13.0
click at [434, 351] on ul "Bookstore Finance PDS Other Call Issues Initial Application Transfer Renewal" at bounding box center [492, 257] width 223 height 202
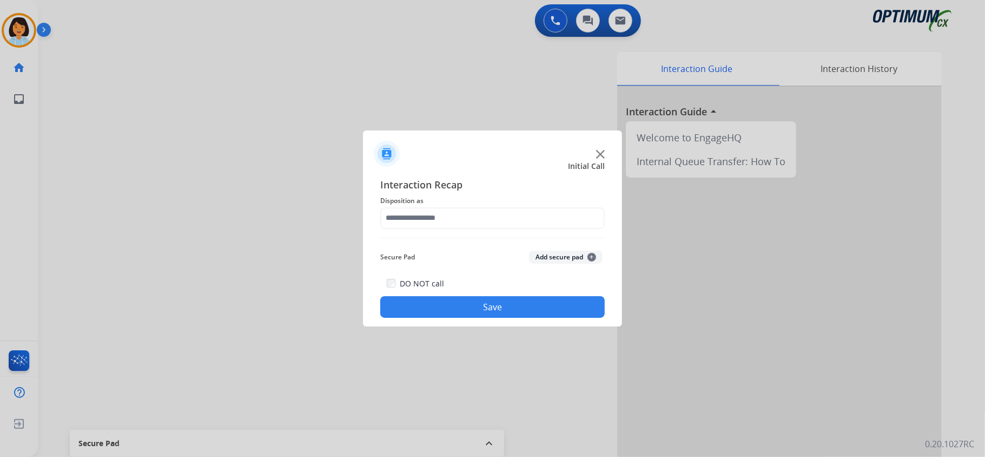
click at [434, 336] on div at bounding box center [492, 228] width 985 height 457
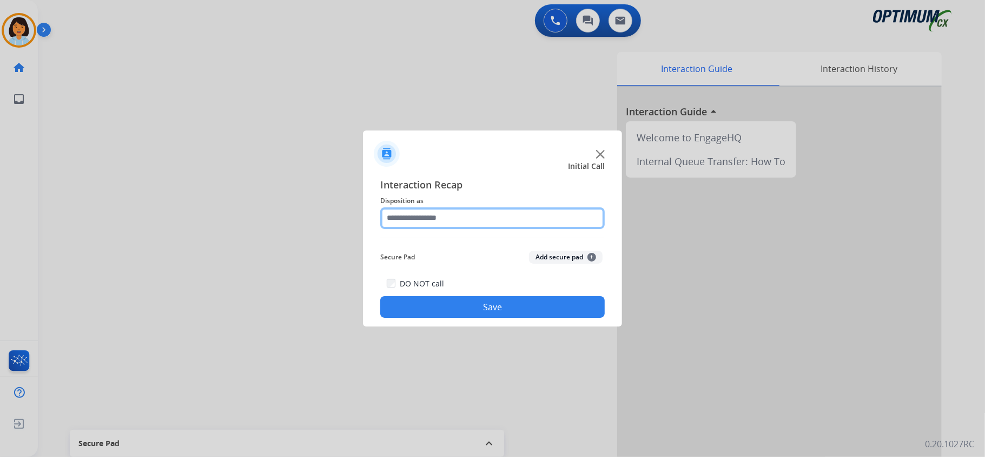
click at [476, 211] on input "text" at bounding box center [492, 218] width 225 height 22
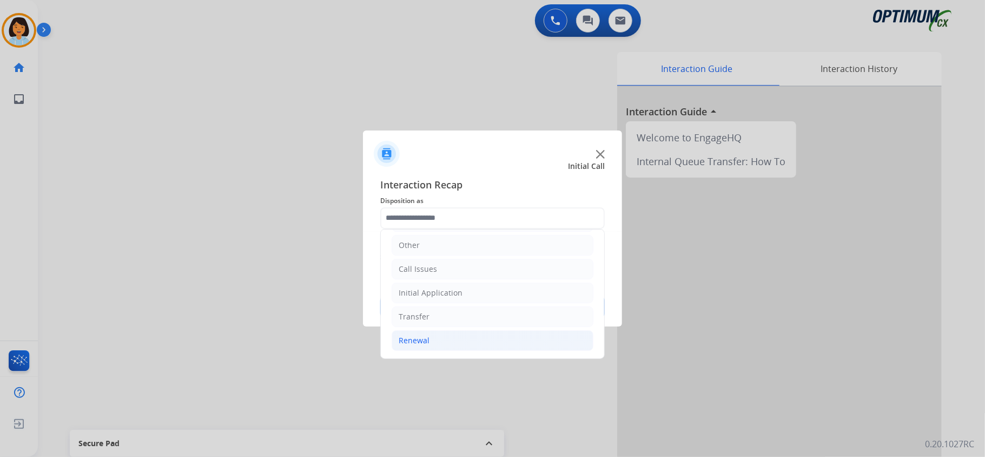
click at [414, 345] on li "Renewal" at bounding box center [493, 340] width 202 height 21
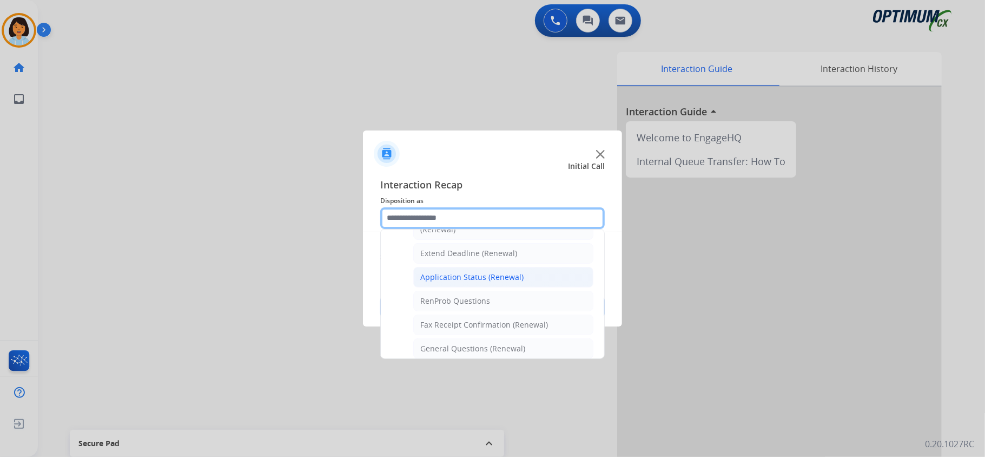
scroll to position [221, 0]
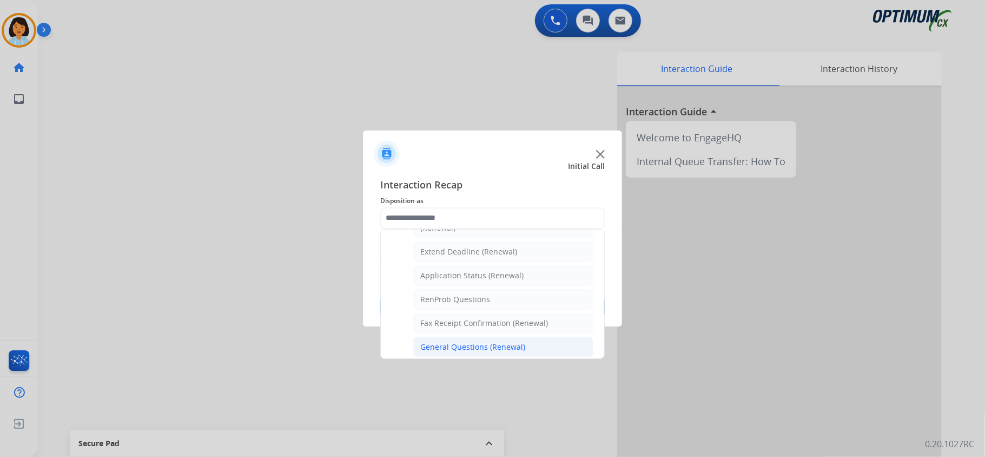
click at [451, 349] on div "General Questions (Renewal)" at bounding box center [472, 346] width 105 height 11
type input "**********"
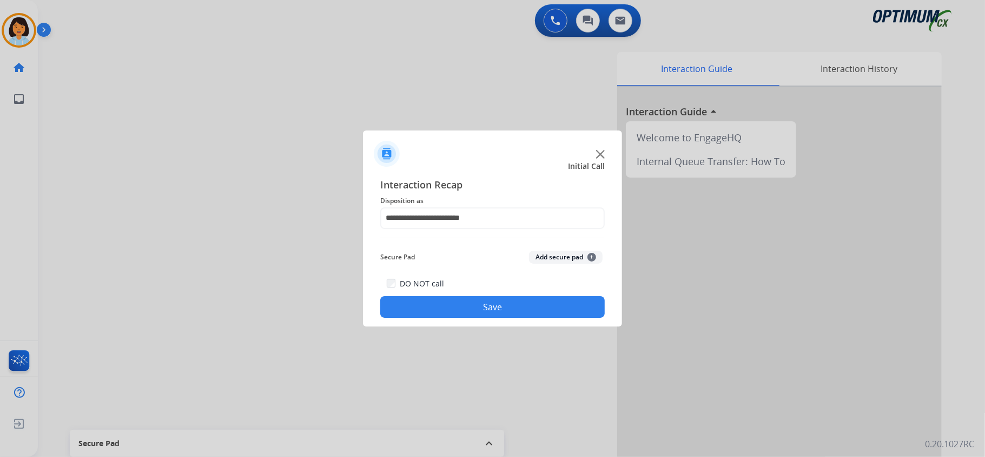
click at [455, 314] on button "Save" at bounding box center [492, 307] width 225 height 22
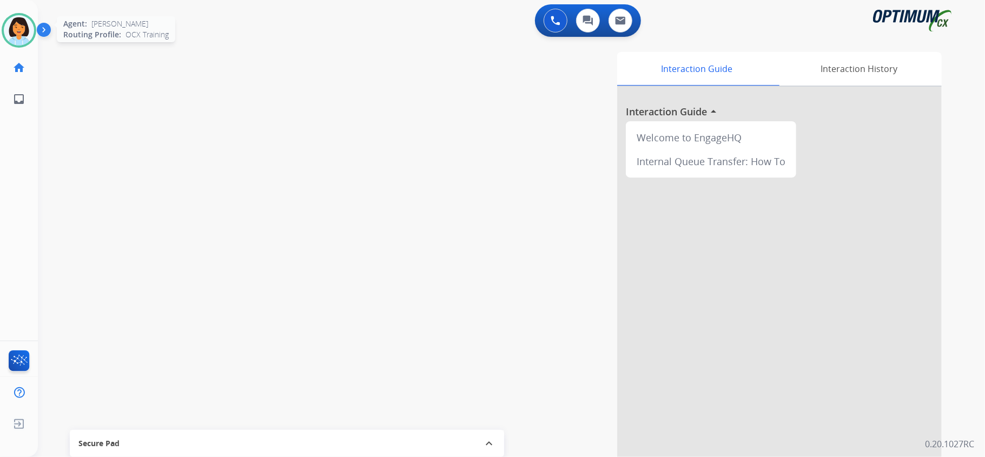
click at [26, 41] on img at bounding box center [19, 30] width 30 height 30
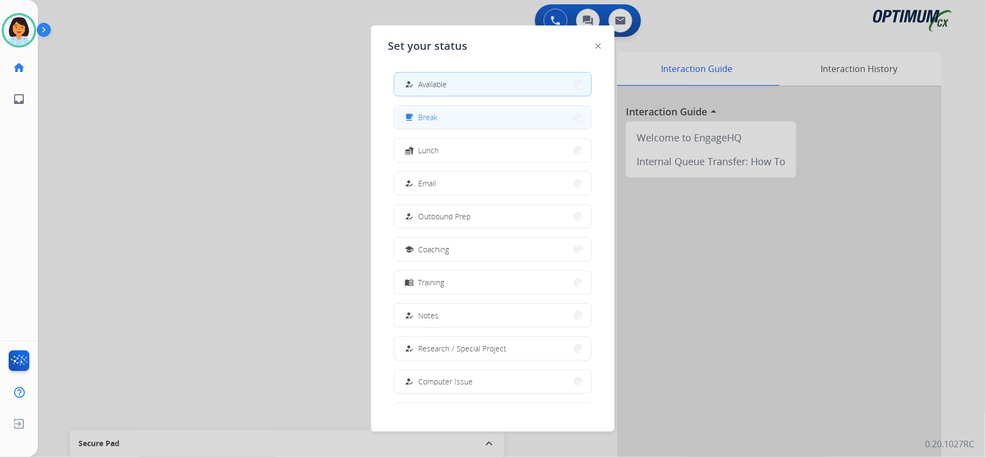
click at [463, 115] on button "free_breakfast Break" at bounding box center [492, 117] width 197 height 23
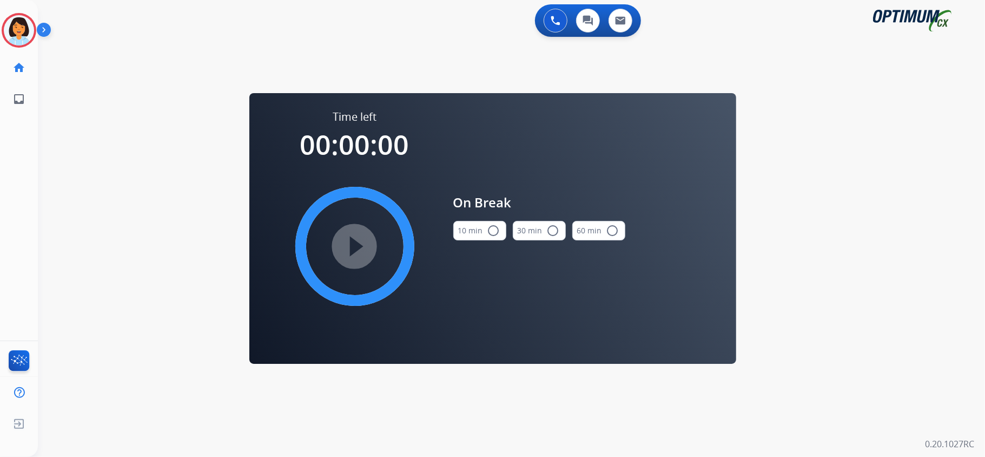
click at [491, 236] on mat-icon "radio_button_unchecked" at bounding box center [494, 230] width 13 height 13
click at [348, 241] on mat-icon "play_circle_filled" at bounding box center [354, 246] width 13 height 13
click at [19, 29] on icon at bounding box center [19, 30] width 35 height 35
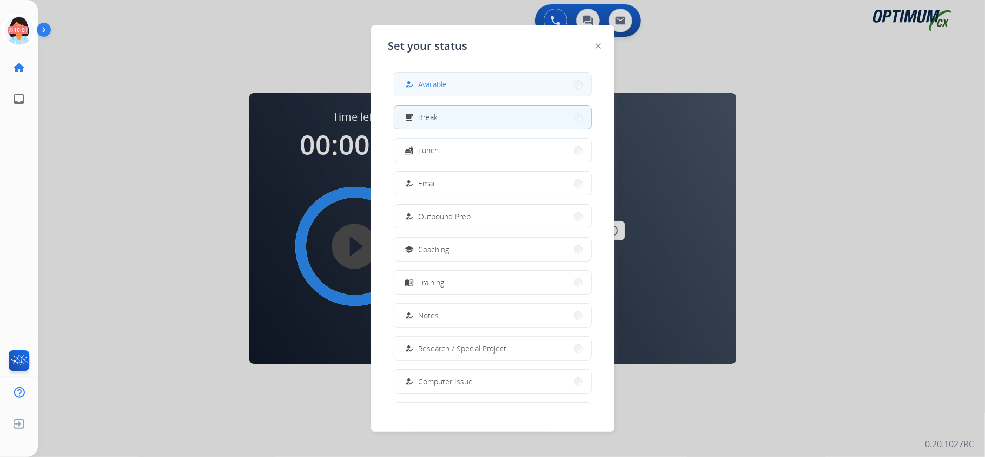
click at [473, 85] on button "how_to_reg Available" at bounding box center [492, 84] width 197 height 23
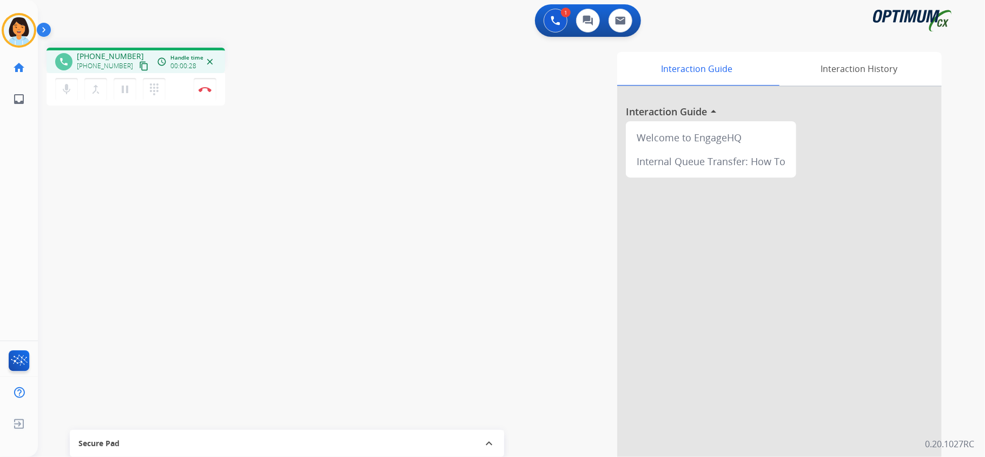
click at [139, 67] on mat-icon "content_copy" at bounding box center [144, 66] width 10 height 10
click at [139, 66] on mat-icon "content_copy" at bounding box center [144, 66] width 10 height 10
click at [210, 91] on img at bounding box center [205, 89] width 13 height 5
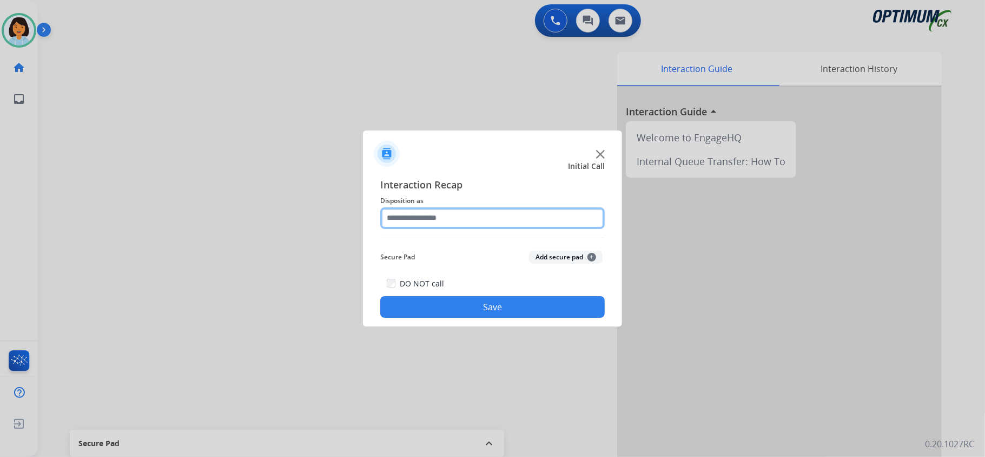
click at [447, 221] on input "text" at bounding box center [492, 218] width 225 height 22
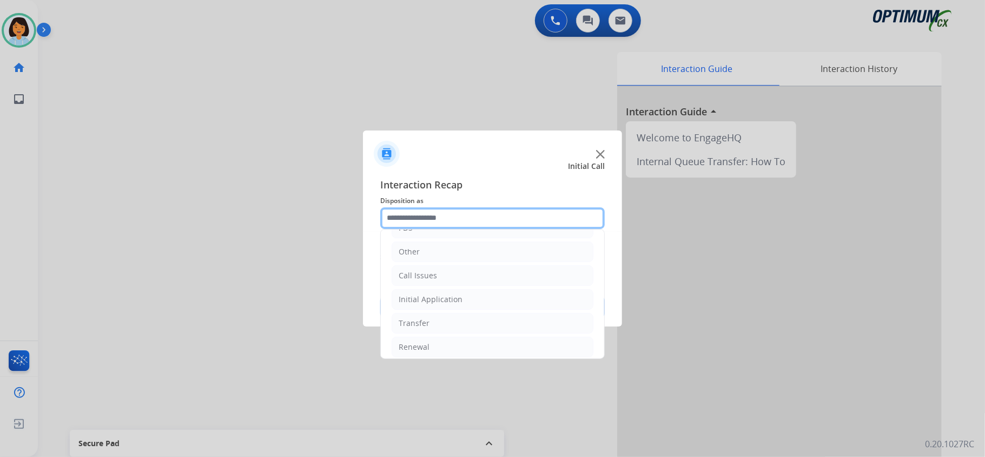
scroll to position [72, 0]
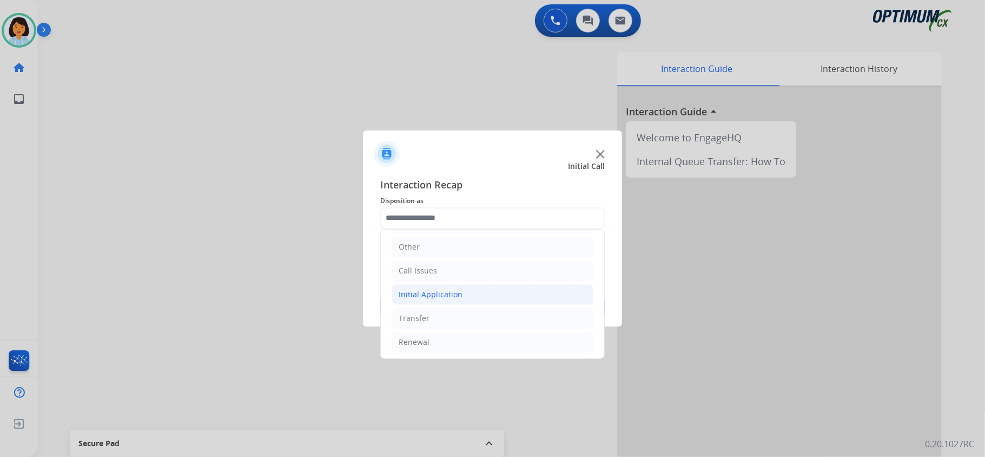
click at [472, 293] on li "Initial Application" at bounding box center [493, 294] width 202 height 21
click at [453, 321] on div "Credential Resend (Initial application)" at bounding box center [488, 318] width 137 height 11
type input "**********"
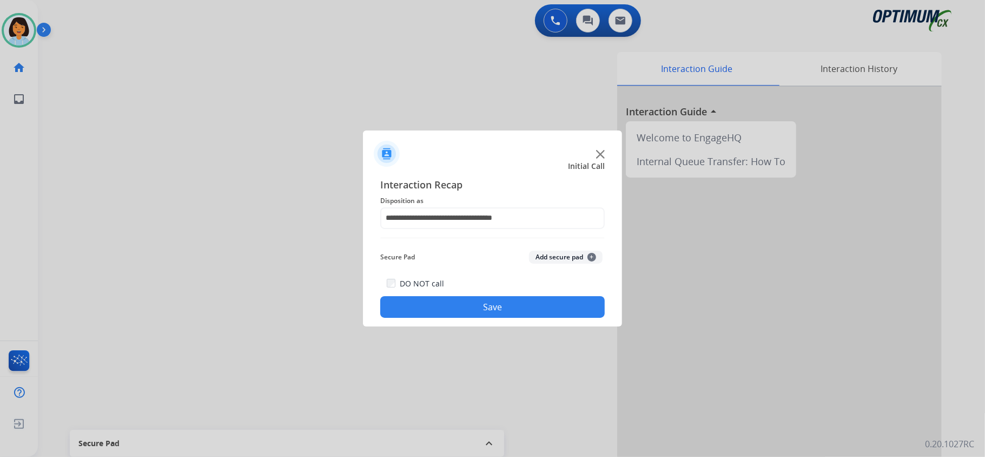
click at [490, 312] on button "Save" at bounding box center [492, 307] width 225 height 22
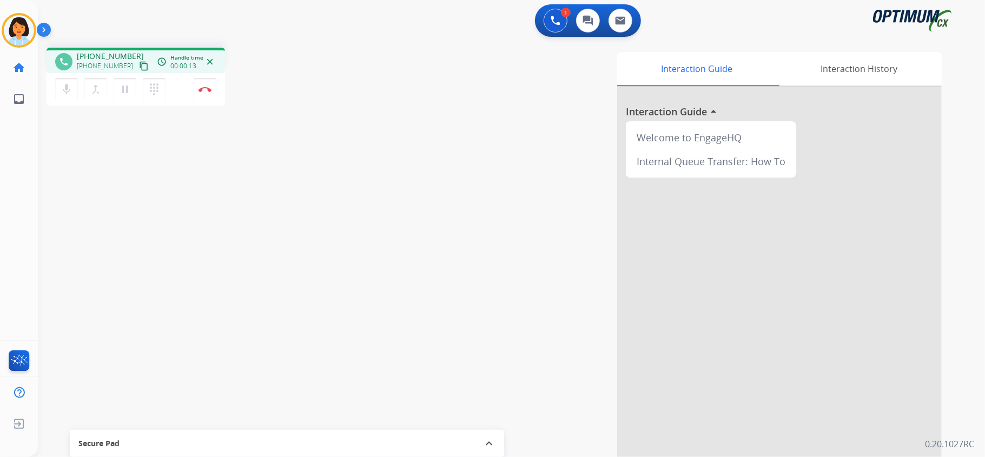
click at [139, 65] on mat-icon "content_copy" at bounding box center [144, 66] width 10 height 10
click at [205, 89] on img at bounding box center [205, 89] width 13 height 5
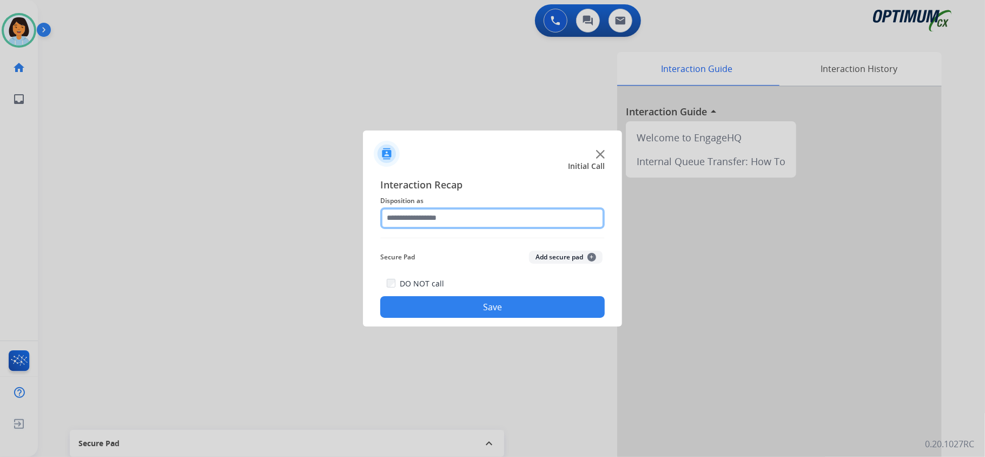
click at [505, 226] on input "text" at bounding box center [492, 218] width 225 height 22
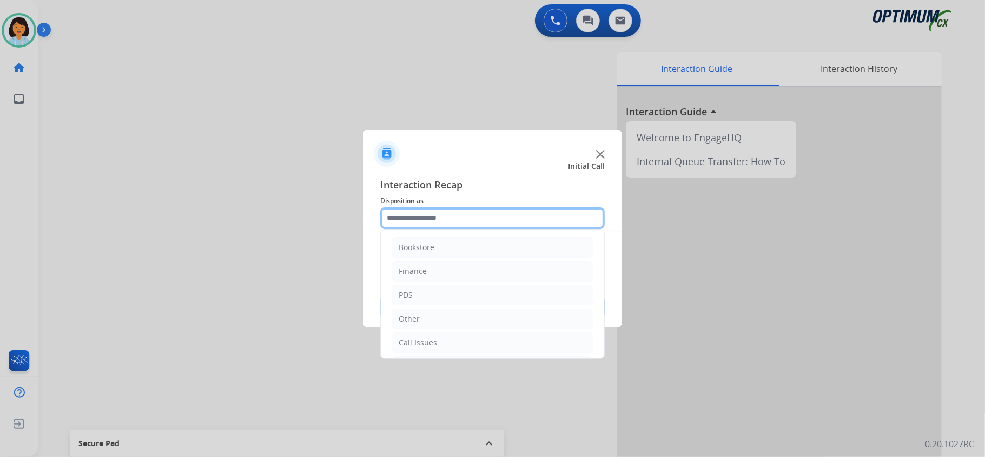
scroll to position [57, 0]
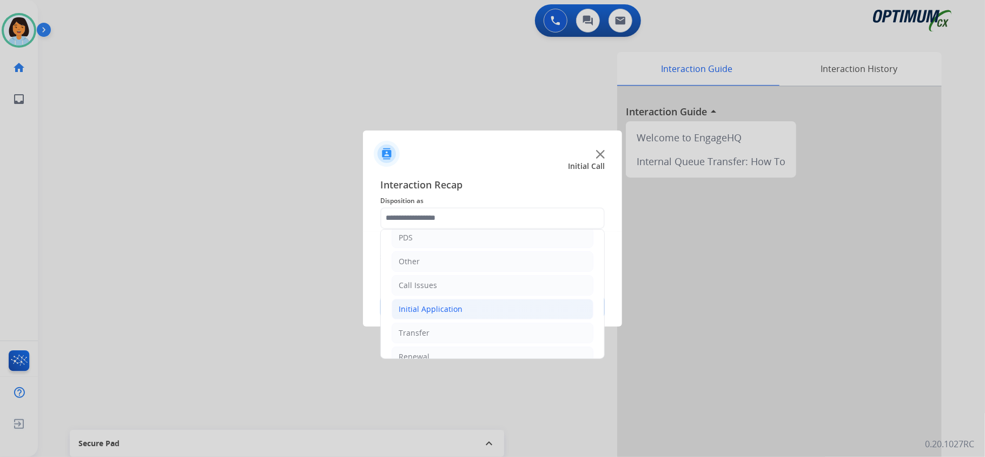
click at [474, 306] on li "Initial Application" at bounding box center [493, 309] width 202 height 21
click at [446, 337] on div "Credential Resend (Initial application)" at bounding box center [488, 332] width 137 height 11
type input "**********"
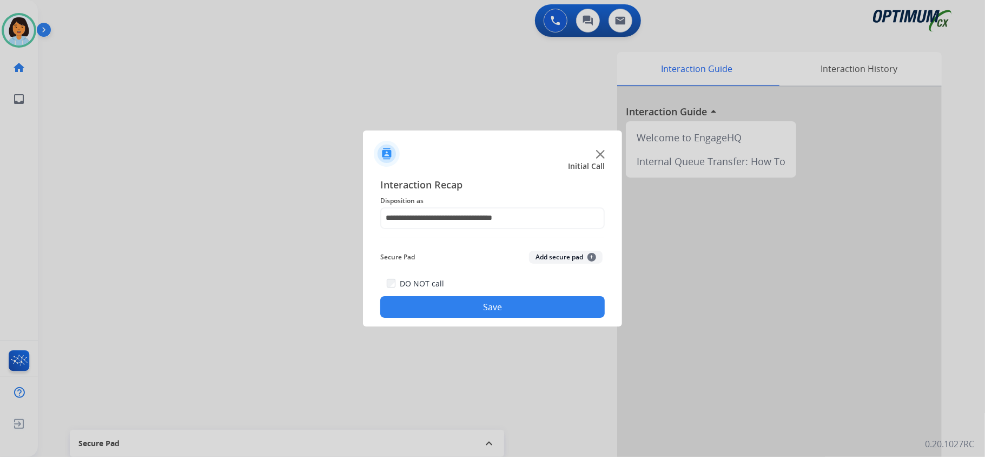
click at [529, 308] on button "Save" at bounding box center [492, 307] width 225 height 22
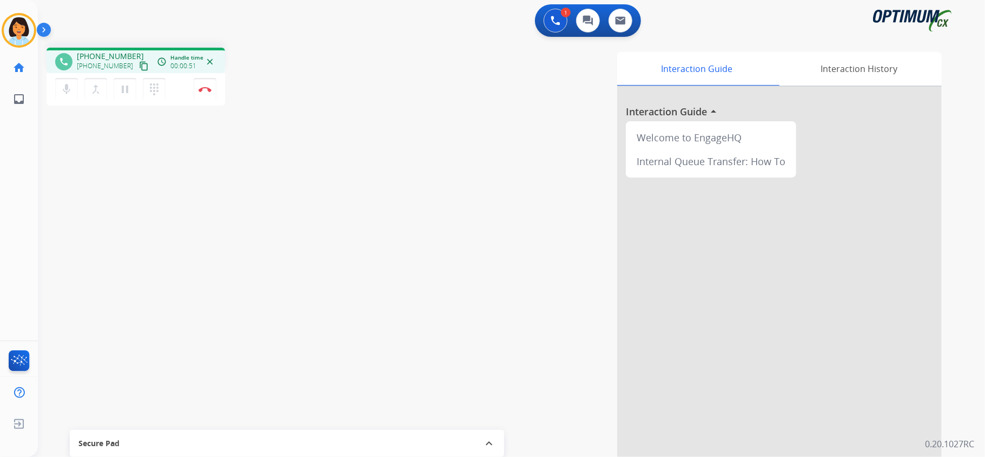
click at [139, 64] on mat-icon "content_copy" at bounding box center [144, 66] width 10 height 10
click at [208, 87] on img at bounding box center [205, 89] width 13 height 5
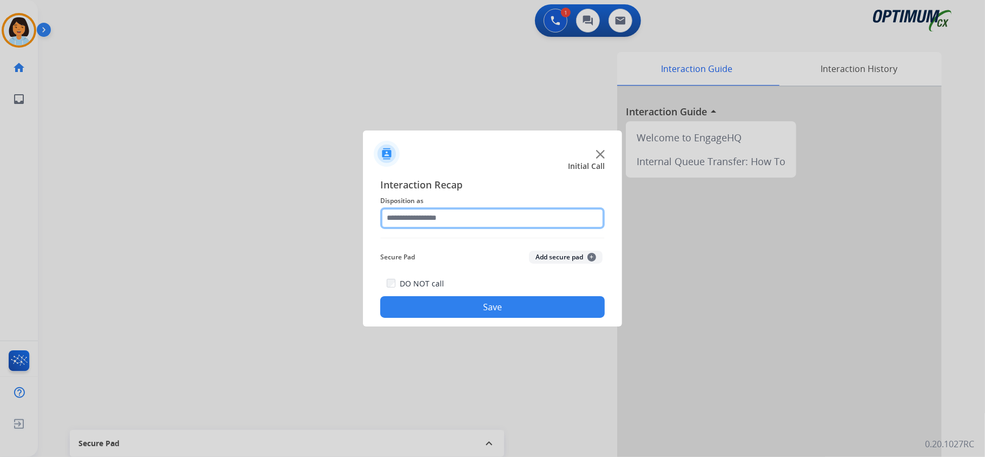
click at [416, 218] on input "text" at bounding box center [492, 218] width 225 height 22
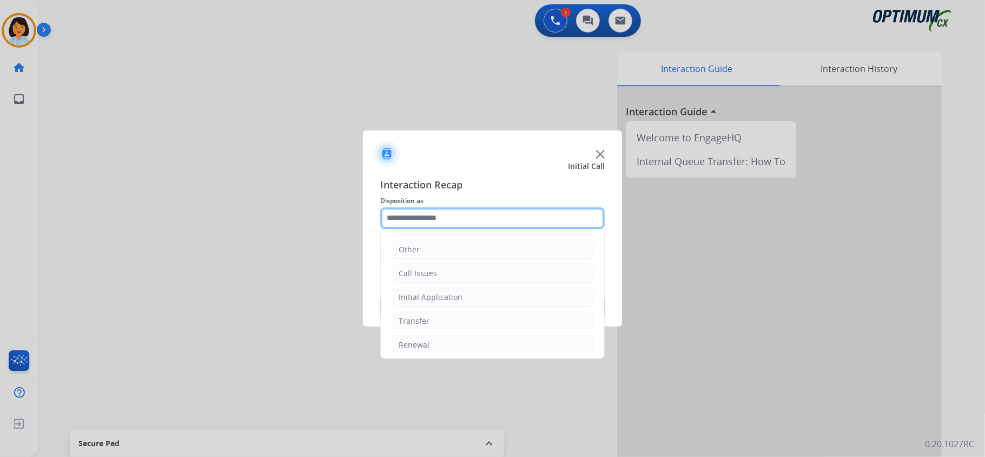
scroll to position [76, 0]
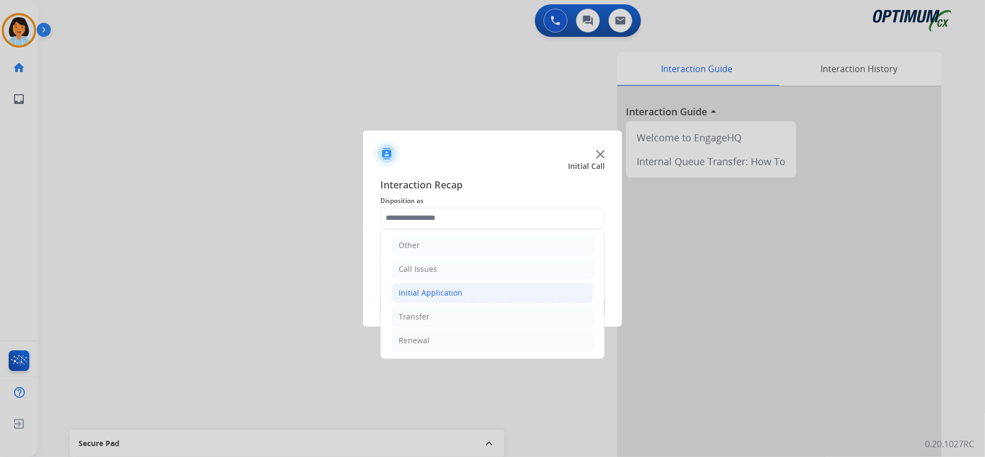
click at [451, 298] on li "Initial Application" at bounding box center [493, 292] width 202 height 21
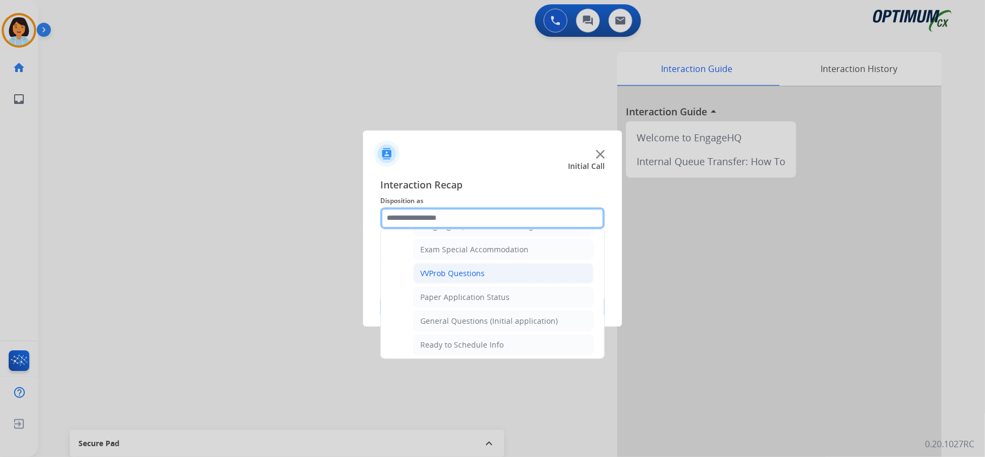
scroll to position [581, 0]
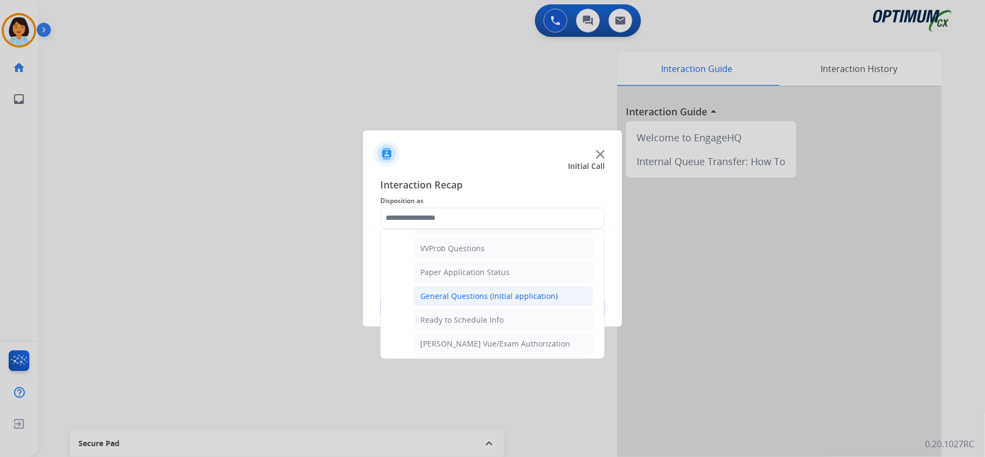
click at [465, 301] on div "General Questions (Initial application)" at bounding box center [488, 296] width 137 height 11
type input "**********"
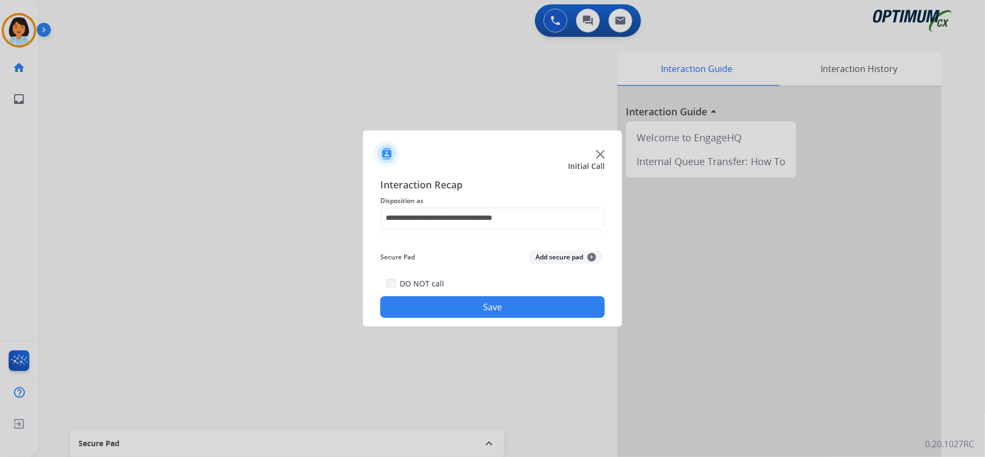
click at [465, 304] on button "Save" at bounding box center [492, 307] width 225 height 22
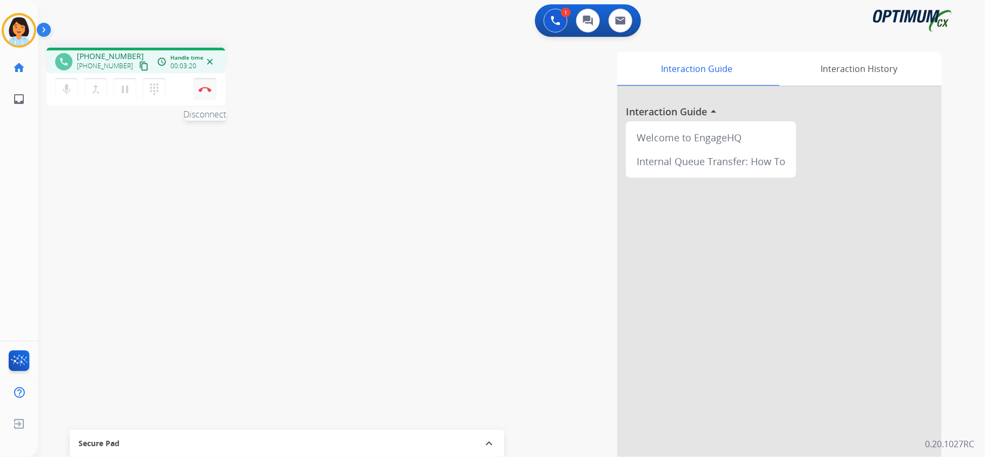
click at [206, 87] on img at bounding box center [205, 89] width 13 height 5
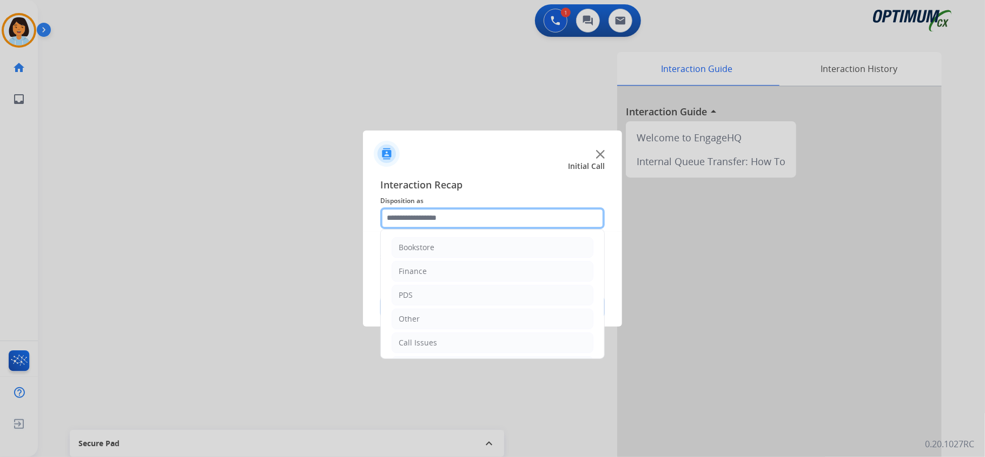
click at [458, 208] on input "text" at bounding box center [492, 218] width 225 height 22
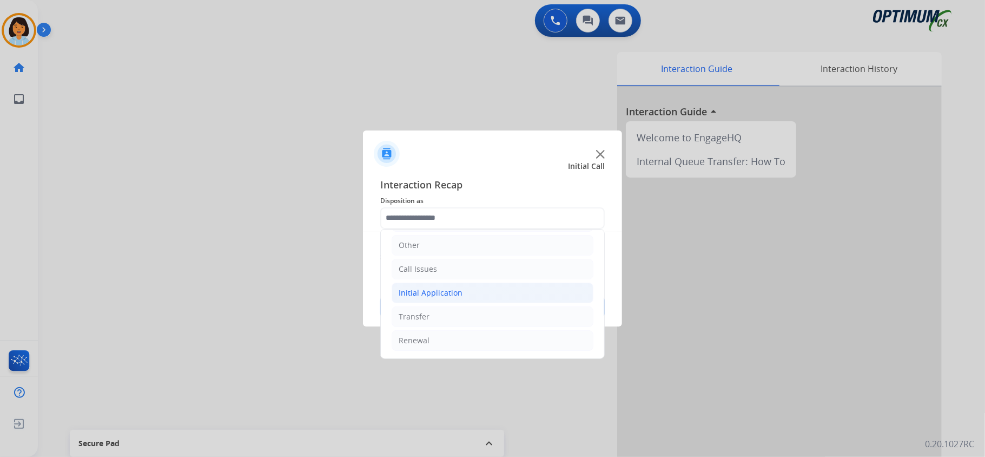
click at [459, 293] on div "Initial Application" at bounding box center [431, 292] width 64 height 11
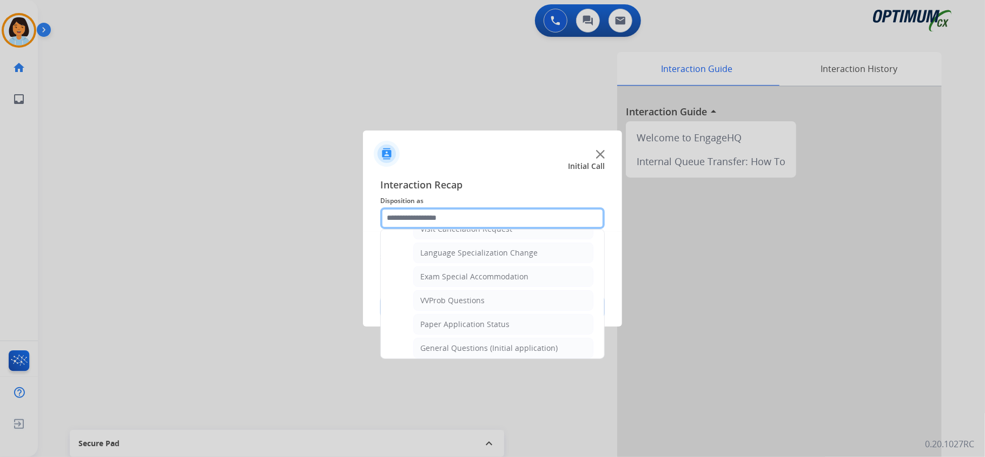
scroll to position [596, 0]
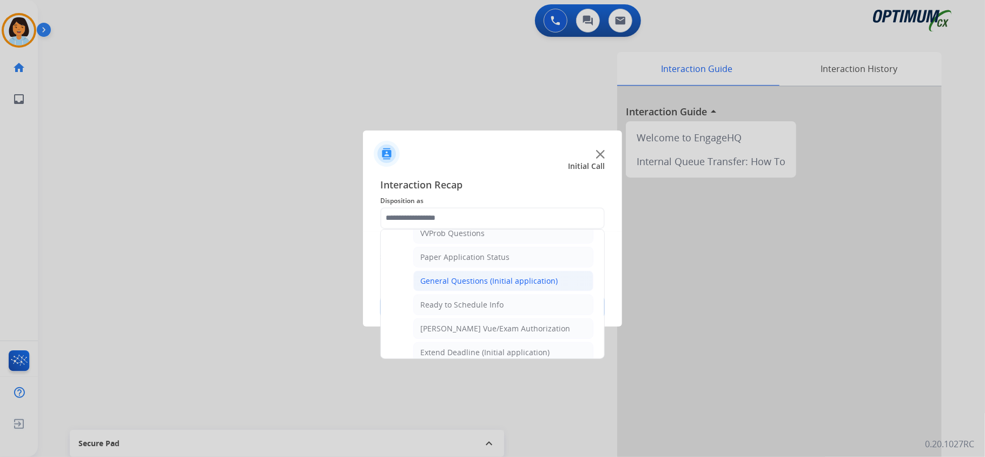
click at [533, 284] on div "General Questions (Initial application)" at bounding box center [488, 280] width 137 height 11
type input "**********"
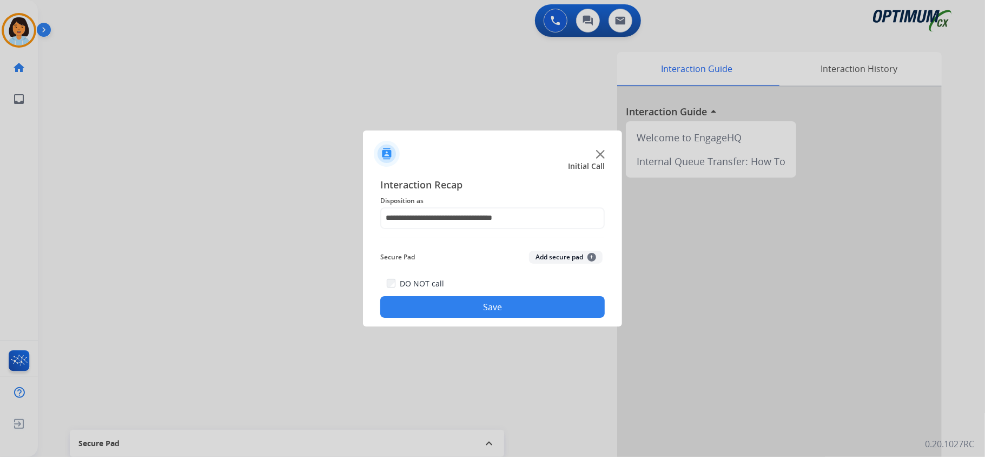
click at [501, 303] on button "Save" at bounding box center [492, 307] width 225 height 22
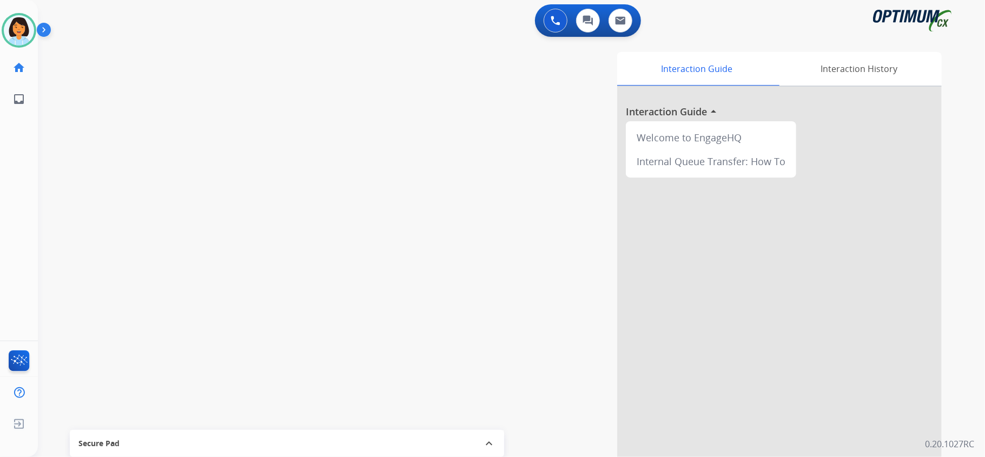
click at [276, 216] on div "swap_horiz Break voice bridge close_fullscreen Connect 3-Way Call merge_type Se…" at bounding box center [498, 264] width 921 height 451
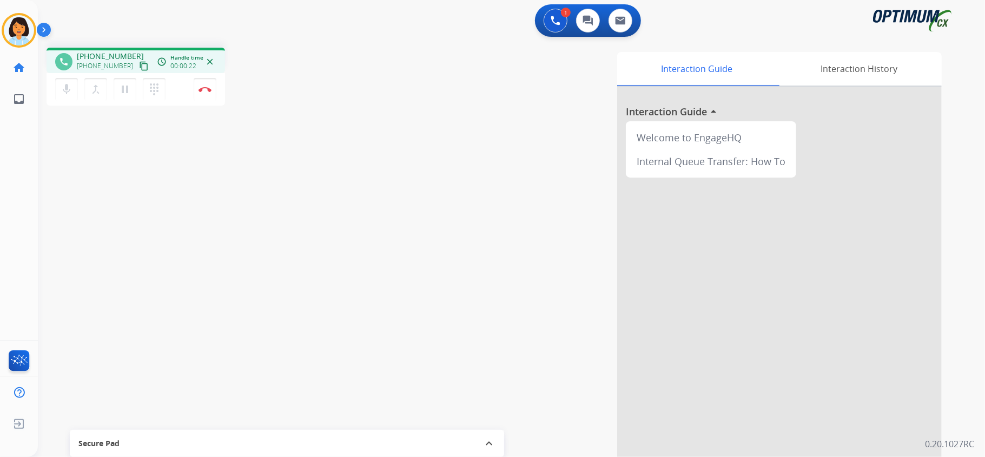
click at [139, 67] on mat-icon "content_copy" at bounding box center [144, 66] width 10 height 10
click at [200, 84] on button "Disconnect" at bounding box center [205, 89] width 23 height 23
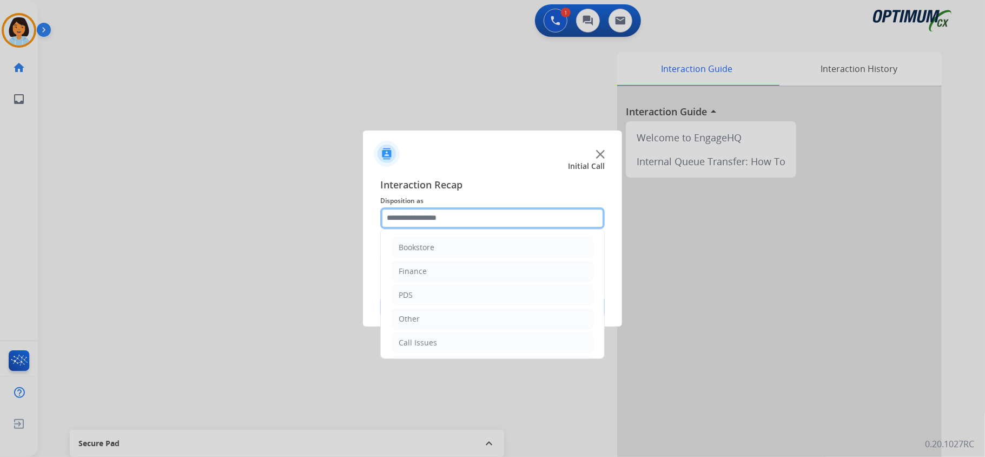
click at [448, 219] on input "text" at bounding box center [492, 218] width 225 height 22
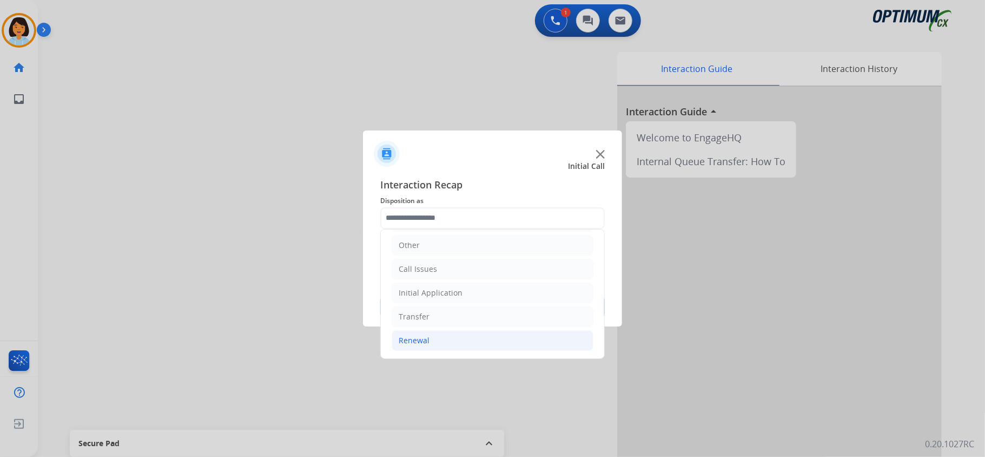
click at [448, 338] on li "Renewal" at bounding box center [493, 340] width 202 height 21
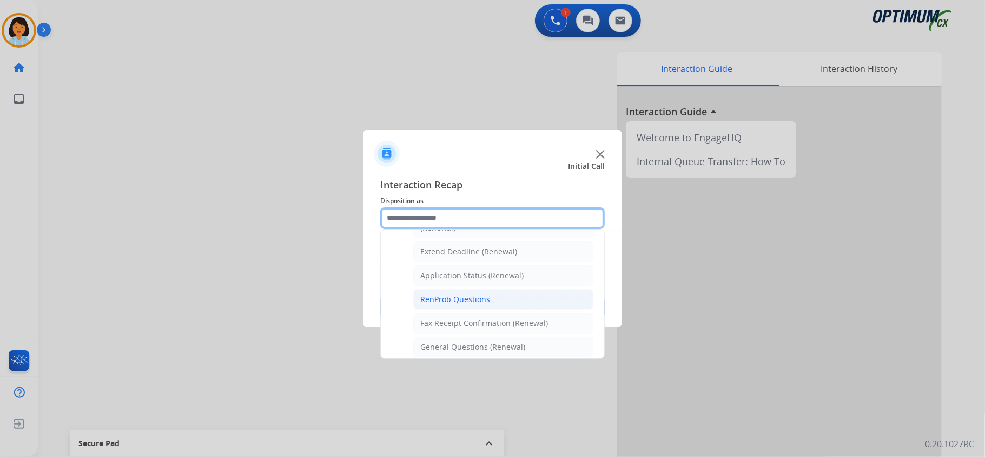
scroll to position [293, 0]
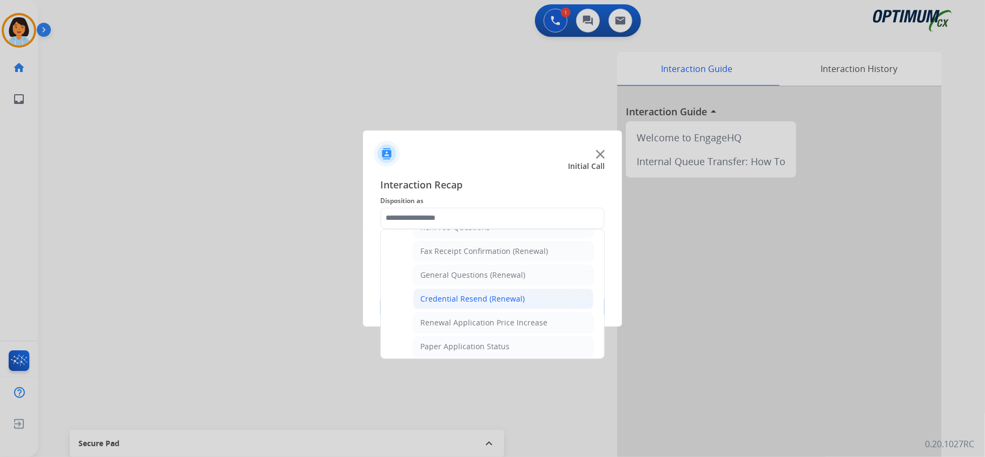
click at [493, 304] on div "Credential Resend (Renewal)" at bounding box center [472, 298] width 104 height 11
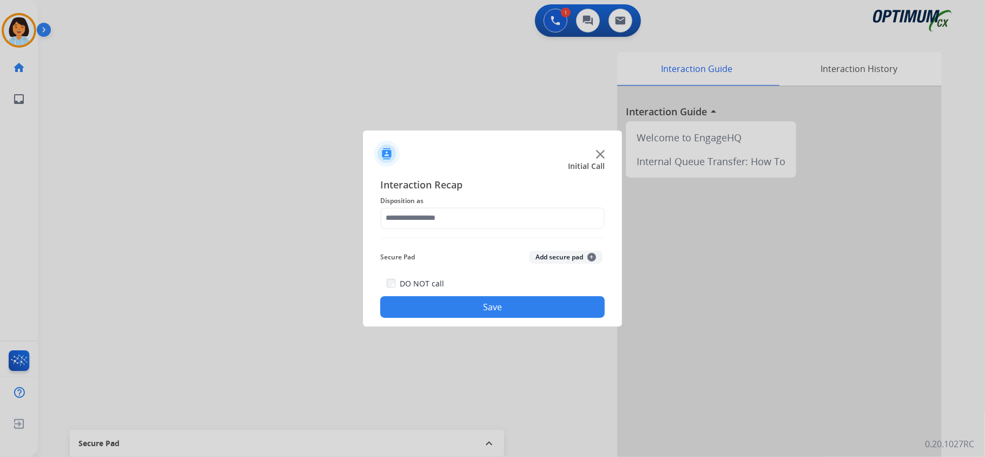
type input "**********"
click at [451, 312] on button "Save" at bounding box center [492, 307] width 225 height 22
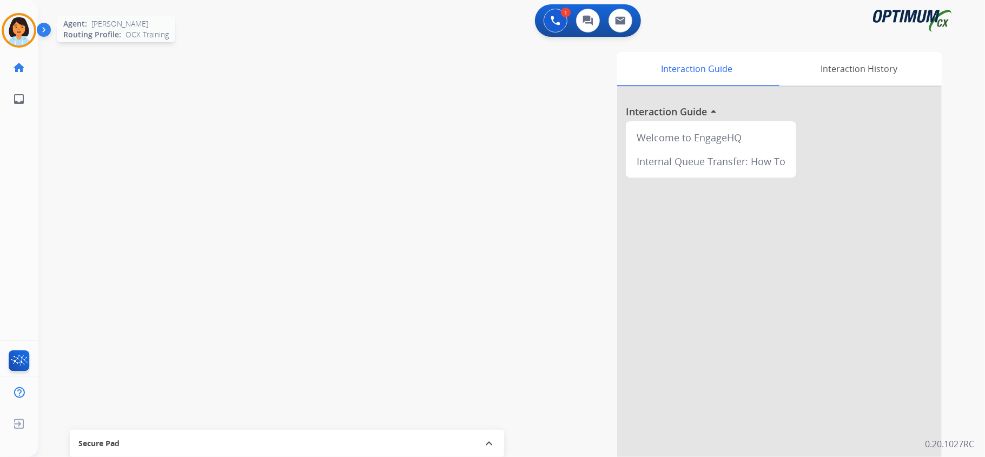
click at [32, 24] on img at bounding box center [19, 30] width 30 height 30
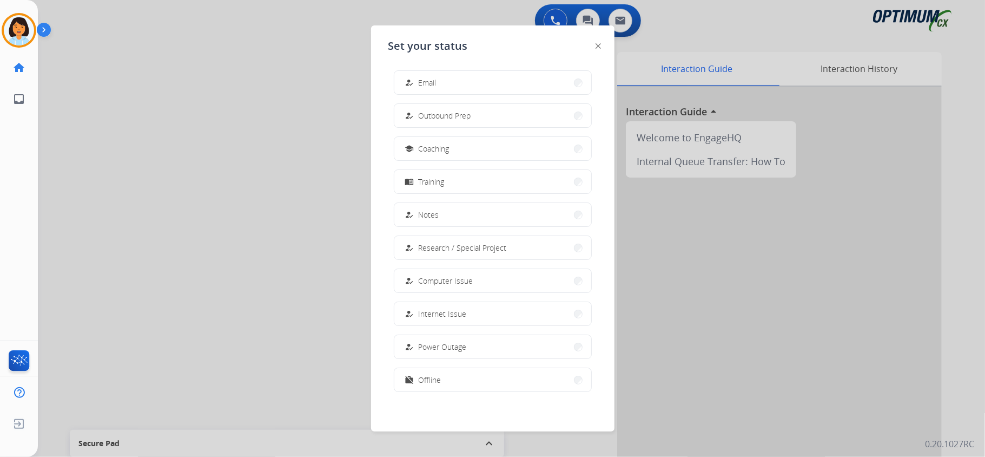
scroll to position [102, 0]
click at [430, 379] on span "Offline" at bounding box center [430, 378] width 23 height 11
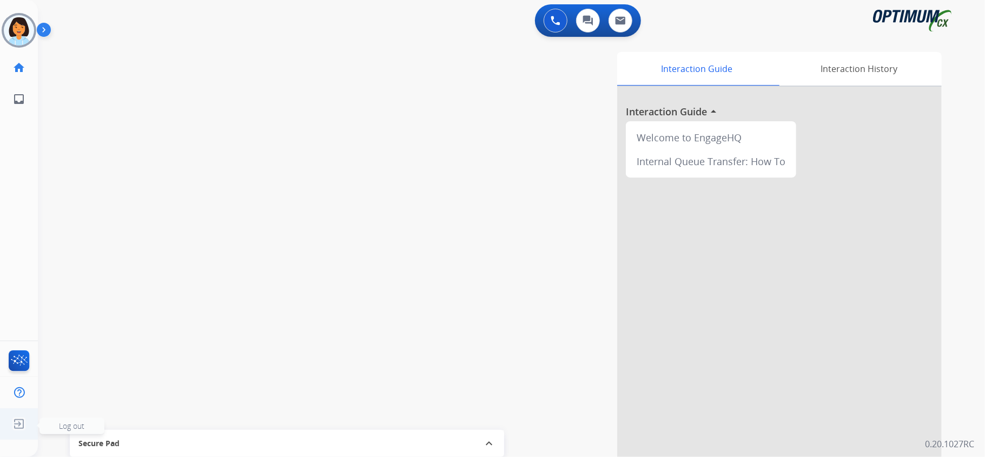
click at [15, 422] on img at bounding box center [18, 423] width 19 height 21
